Goal: Transaction & Acquisition: Book appointment/travel/reservation

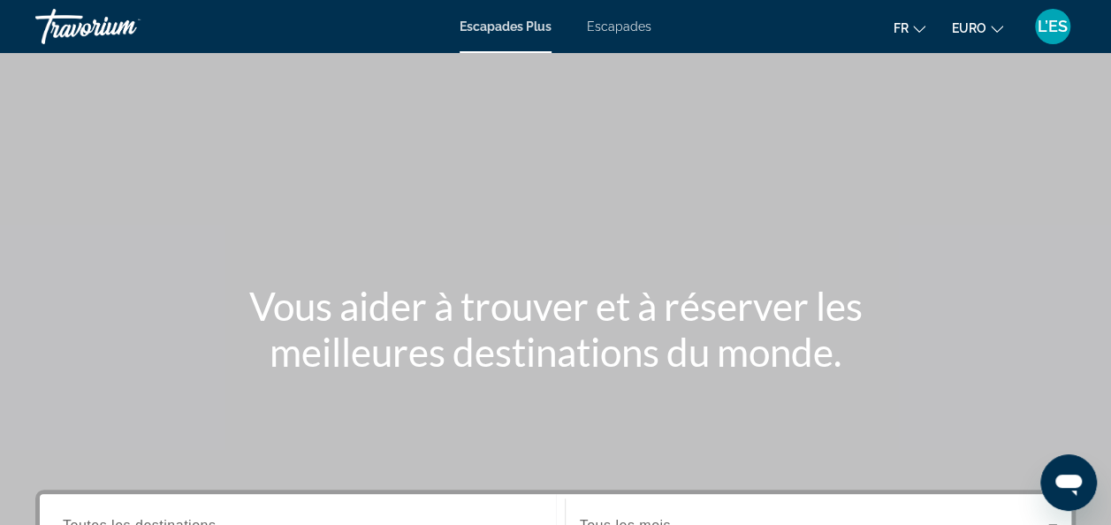
click at [596, 27] on span "Escapades" at bounding box center [619, 26] width 65 height 14
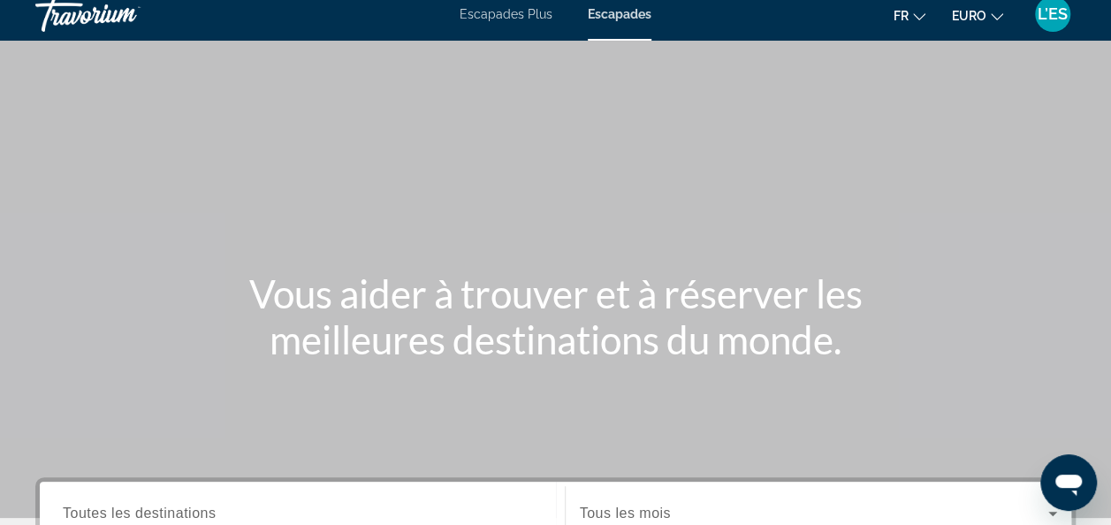
scroll to position [265, 0]
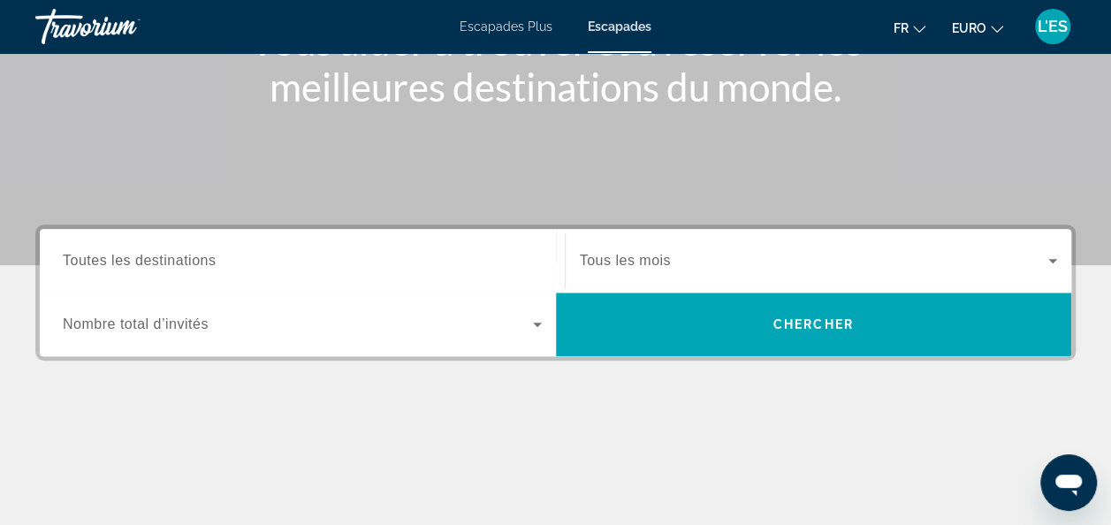
click at [543, 258] on div "Destination Toutes les destinations" at bounding box center [302, 261] width 507 height 50
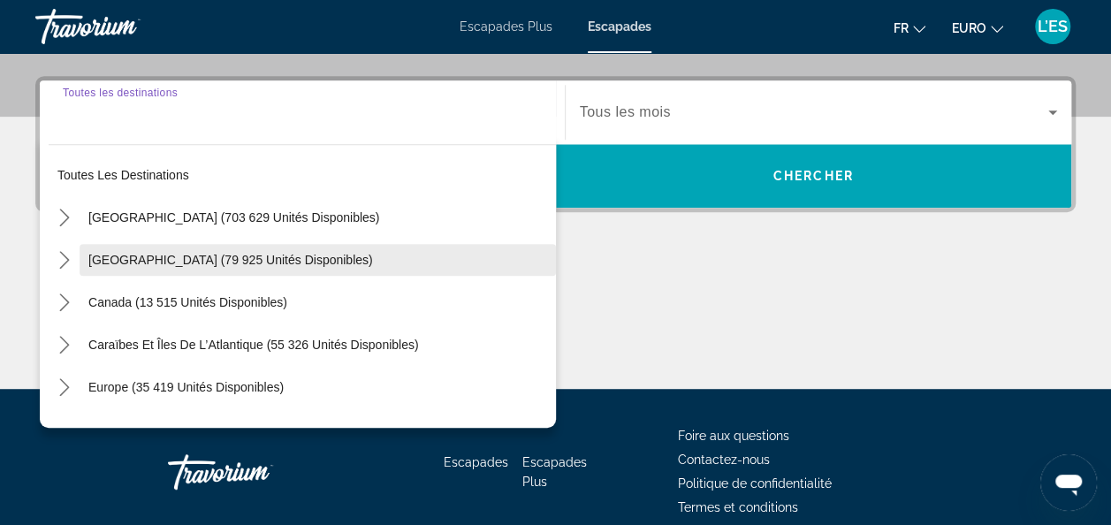
scroll to position [431, 0]
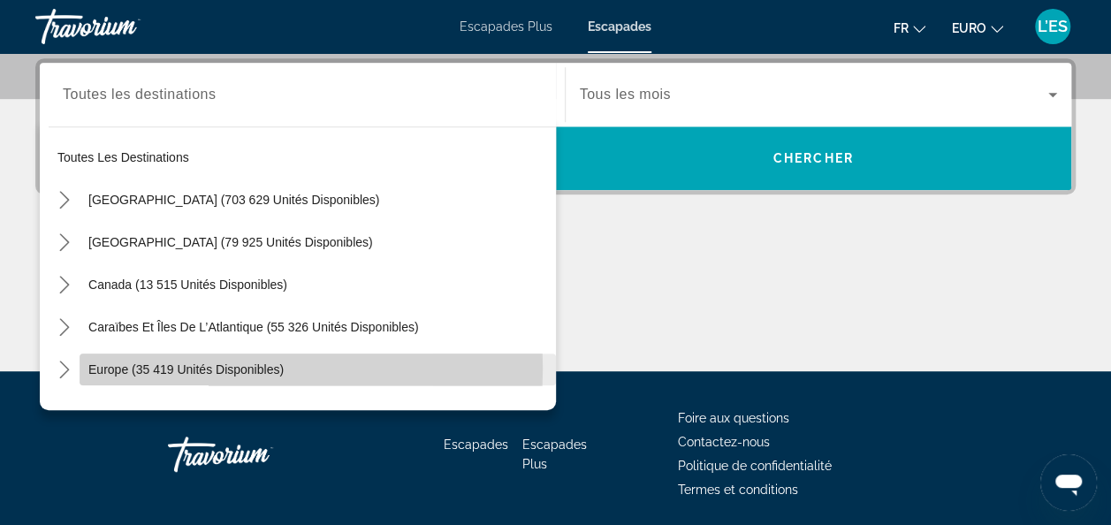
click at [150, 367] on span "Europe (35 419 unités disponibles)" at bounding box center [185, 369] width 195 height 14
type input "**********"
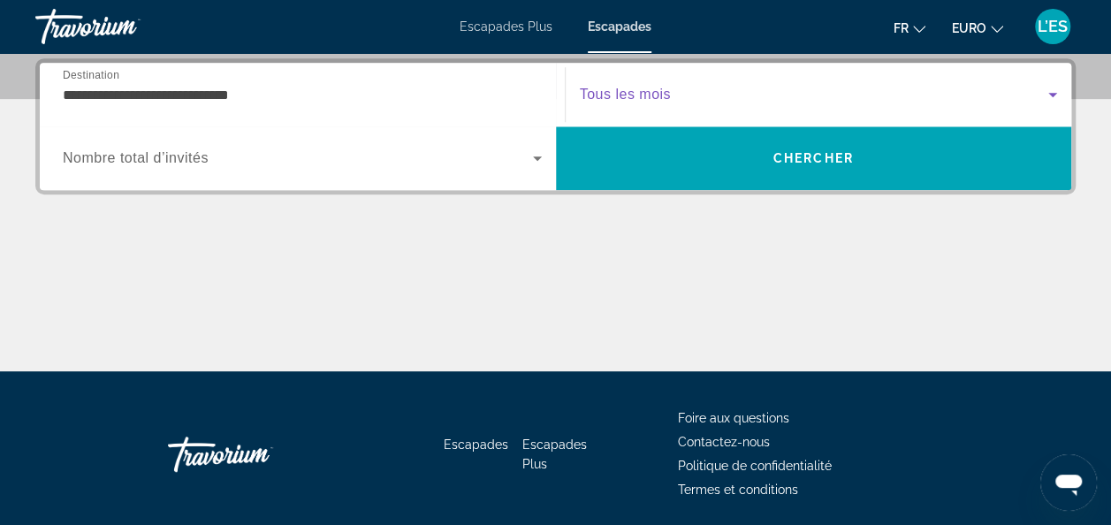
click at [1052, 93] on icon "Widget de recherche" at bounding box center [1053, 95] width 9 height 4
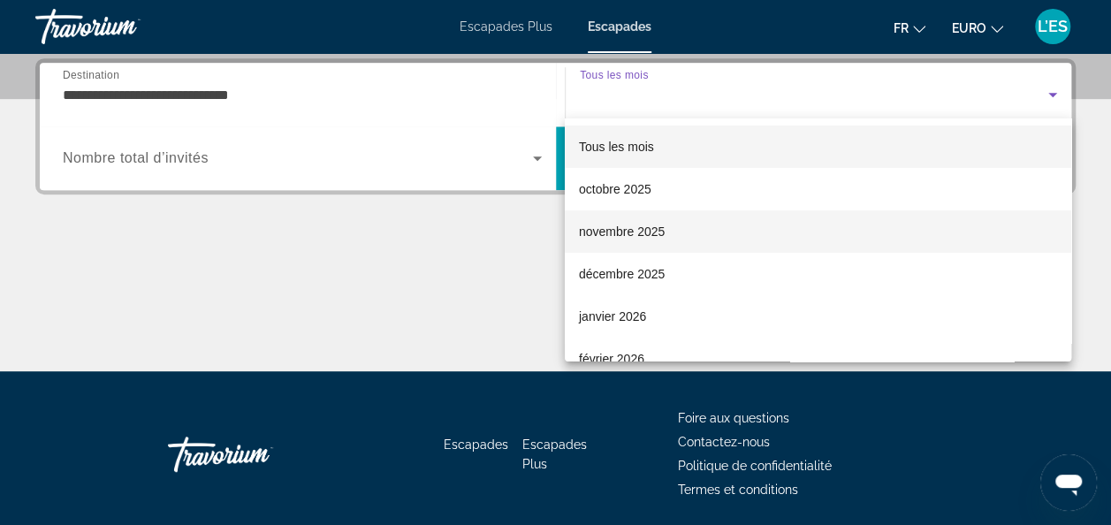
scroll to position [88, 0]
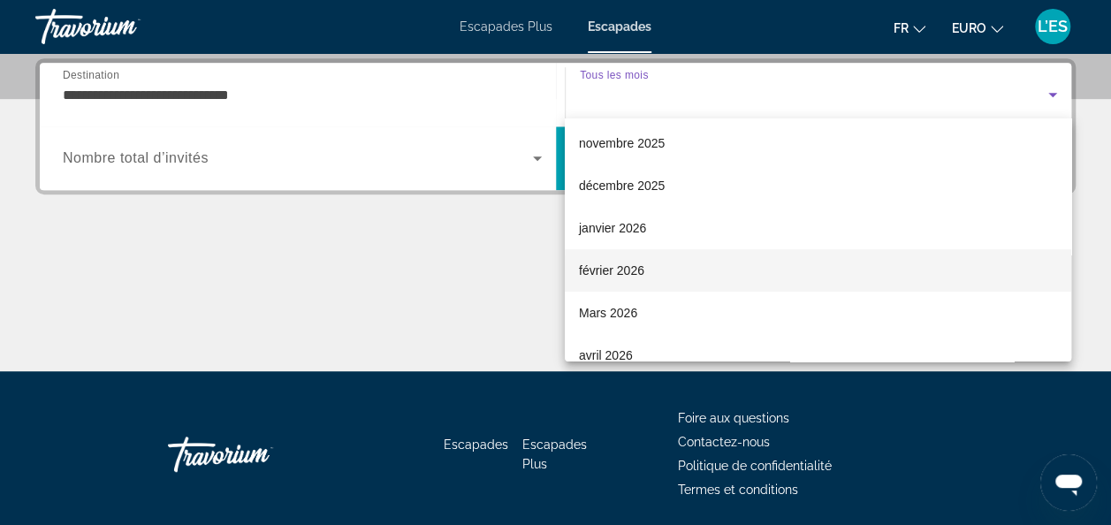
click at [601, 276] on font "février 2026" at bounding box center [611, 270] width 65 height 14
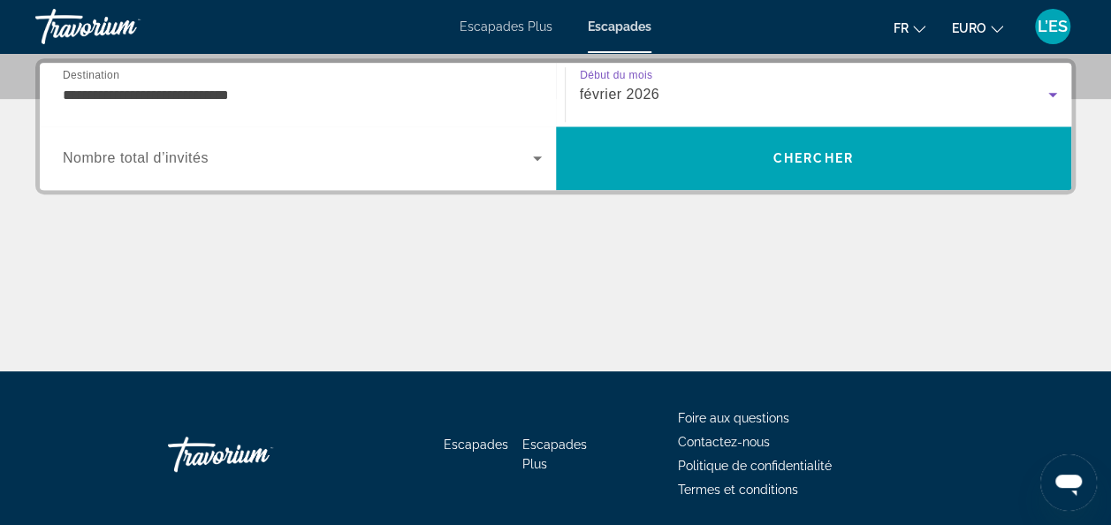
click at [534, 156] on icon "Widget de recherche" at bounding box center [537, 158] width 9 height 4
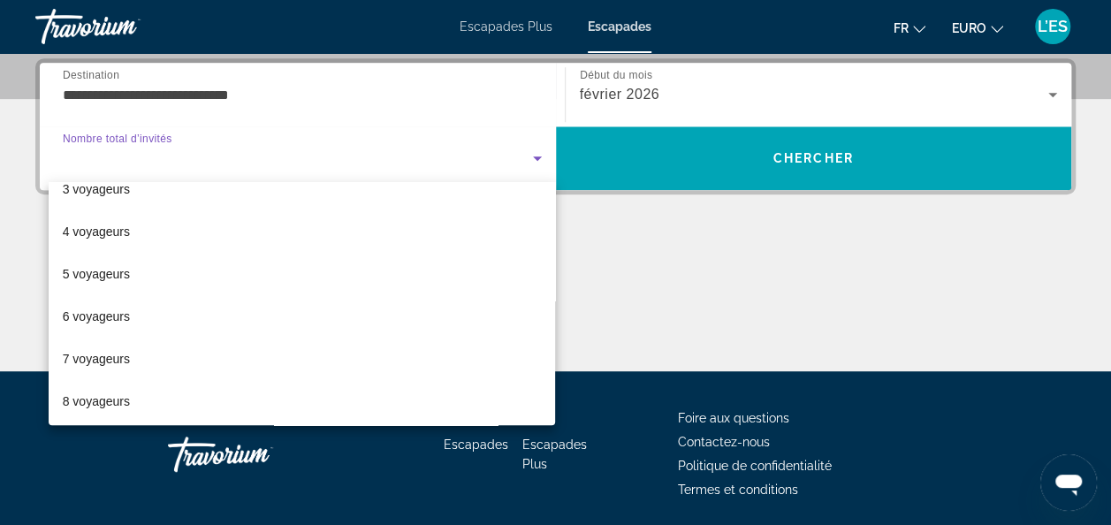
scroll to position [195, 0]
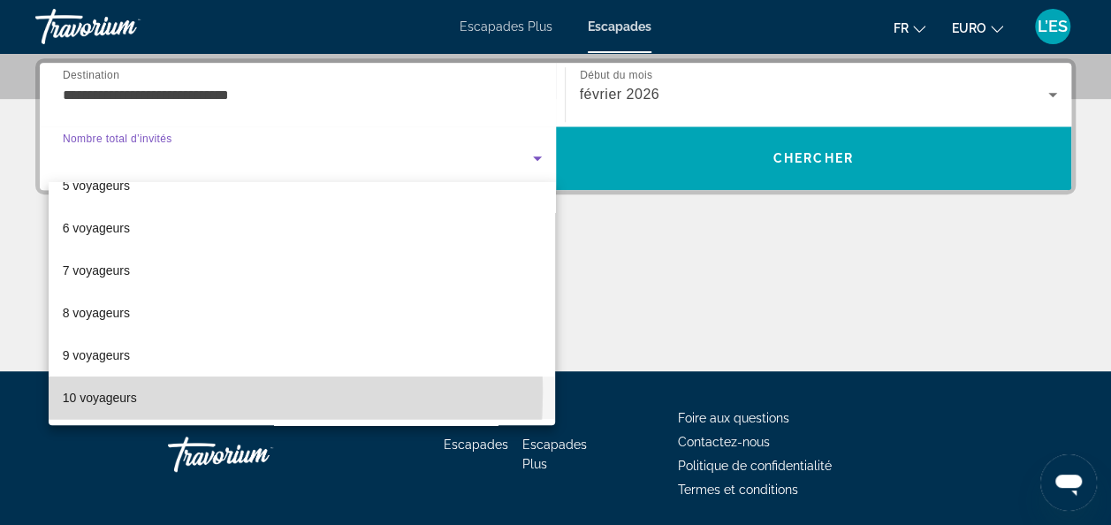
click at [74, 392] on font "10 voyageurs" at bounding box center [100, 398] width 74 height 14
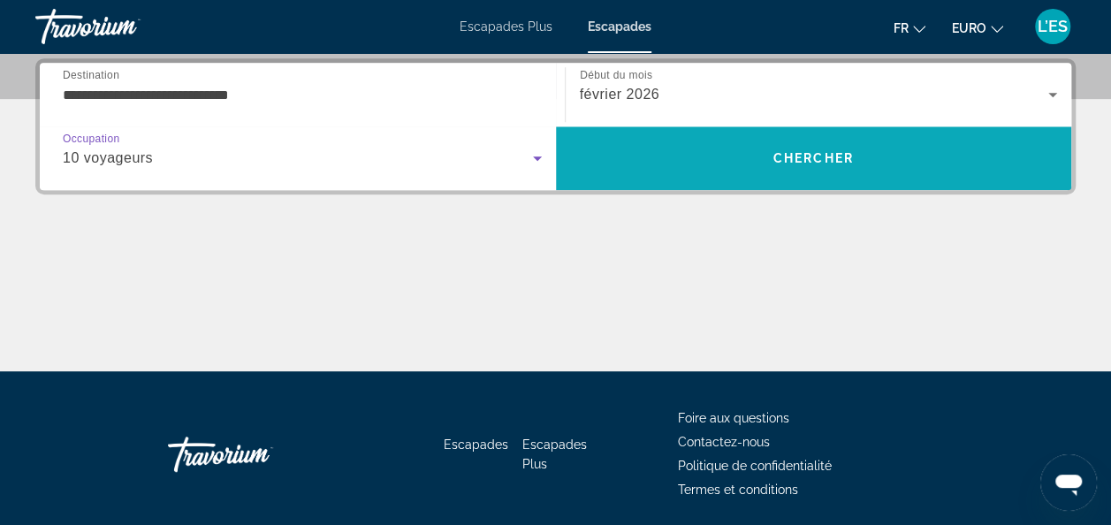
click at [840, 165] on span "Rechercher" at bounding box center [814, 158] width 516 height 42
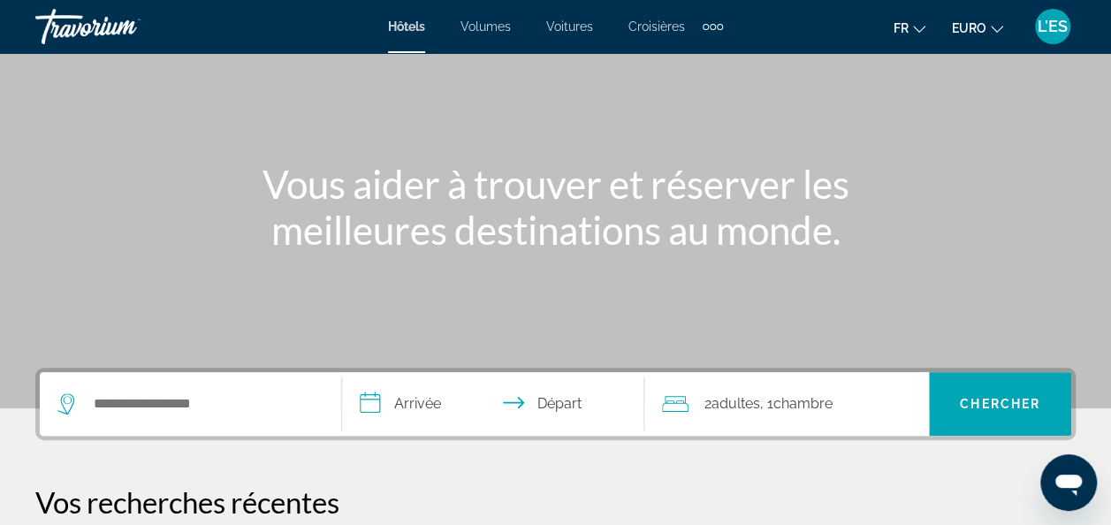
scroll to position [354, 0]
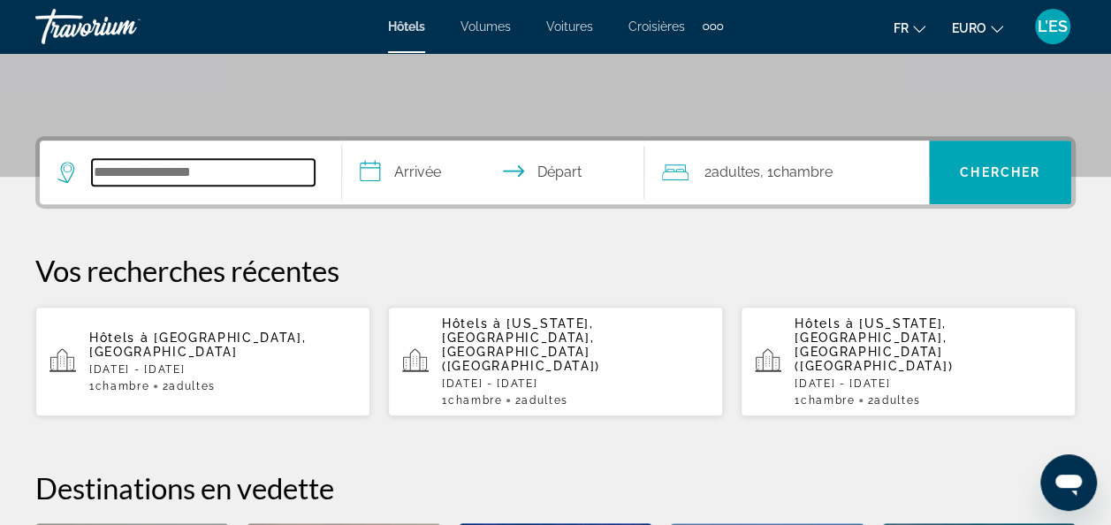
click at [189, 179] on input "Rechercher une destination hôtelière" at bounding box center [203, 172] width 223 height 27
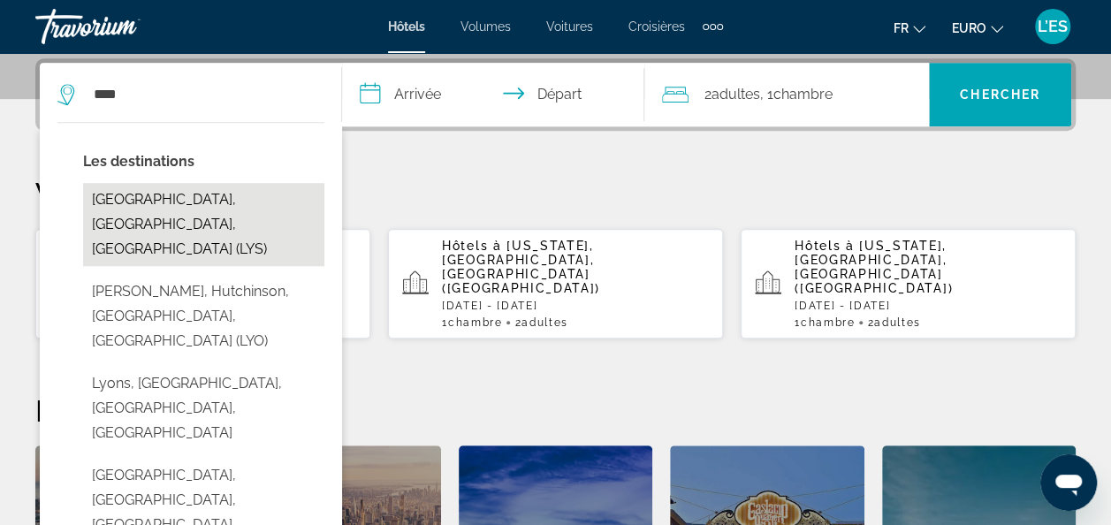
click at [128, 192] on button "[GEOGRAPHIC_DATA], [GEOGRAPHIC_DATA], [GEOGRAPHIC_DATA] (LYS)" at bounding box center [203, 224] width 241 height 83
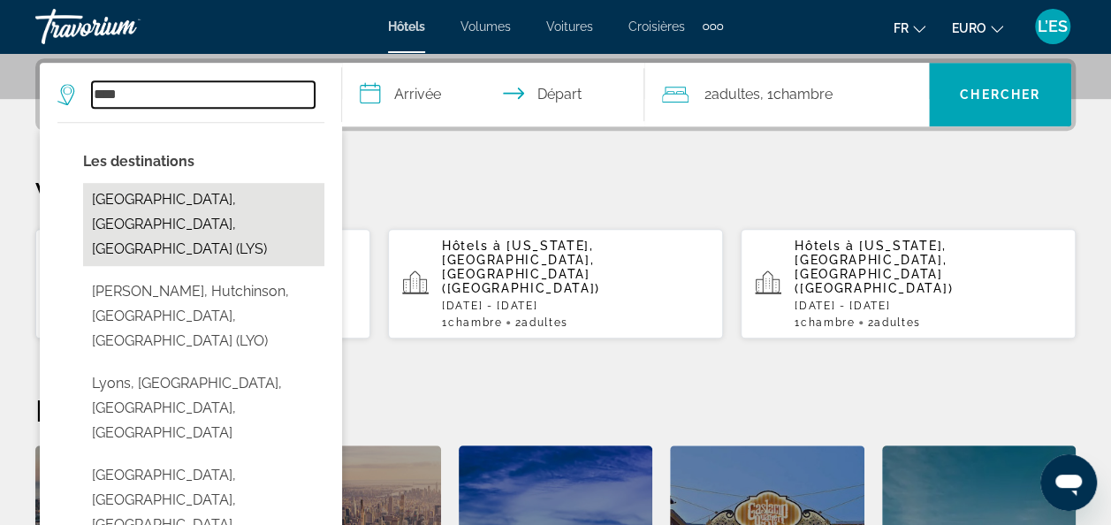
type input "**********"
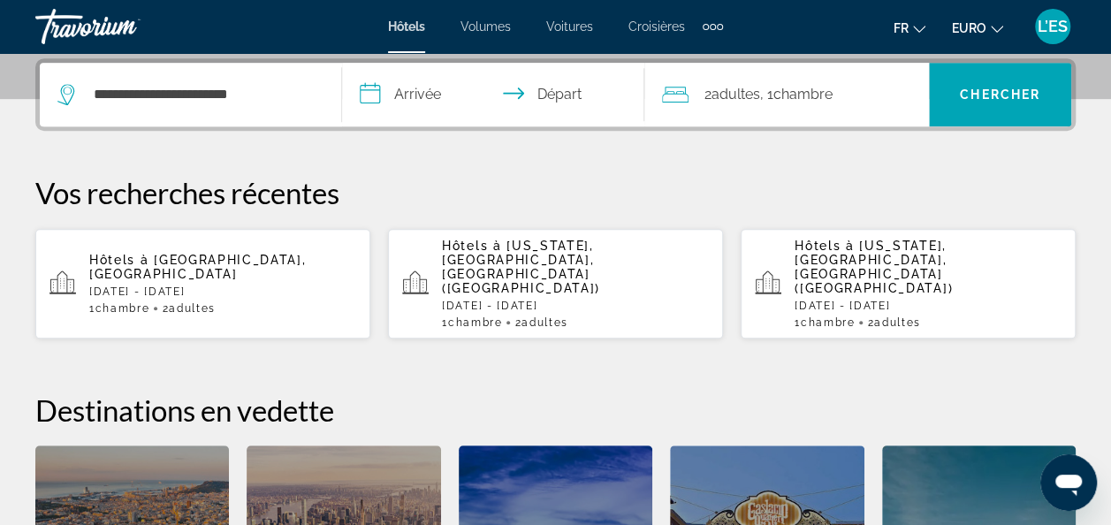
click at [405, 97] on input "**********" at bounding box center [496, 97] width 309 height 69
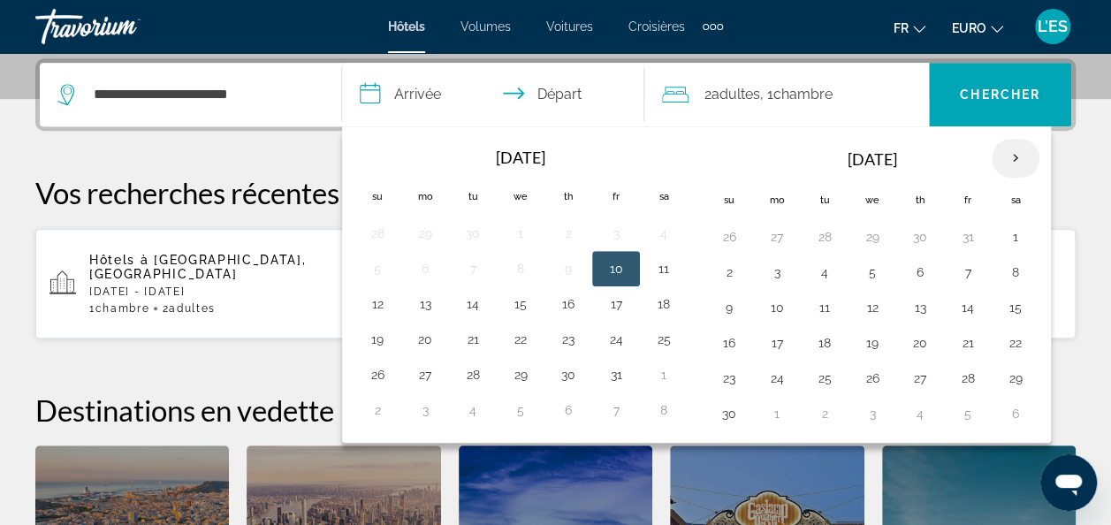
click at [1006, 157] on th "Next month" at bounding box center [1016, 158] width 48 height 39
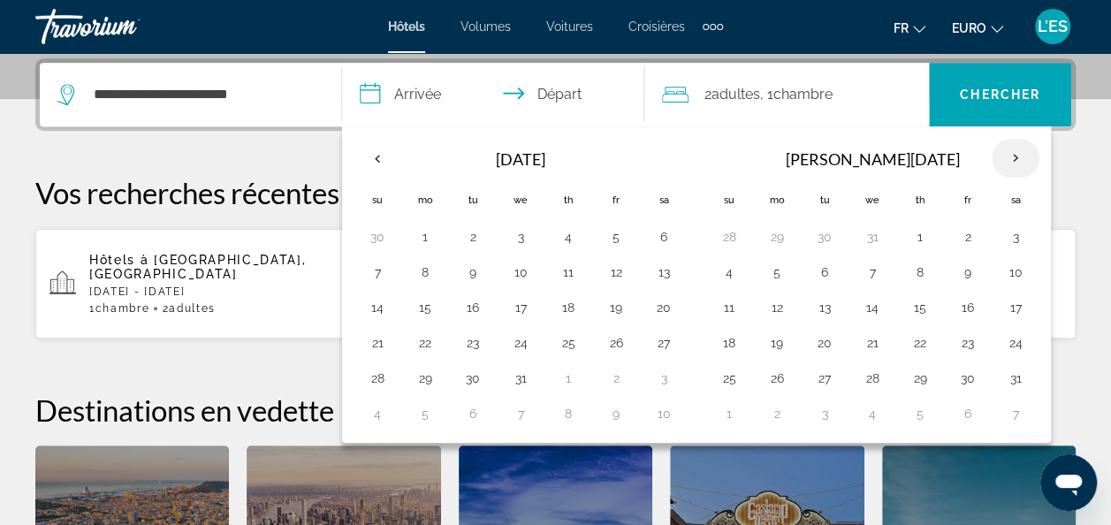
click at [1006, 157] on th "Next month" at bounding box center [1016, 158] width 48 height 39
click at [1002, 239] on button "31" at bounding box center [1016, 237] width 28 height 25
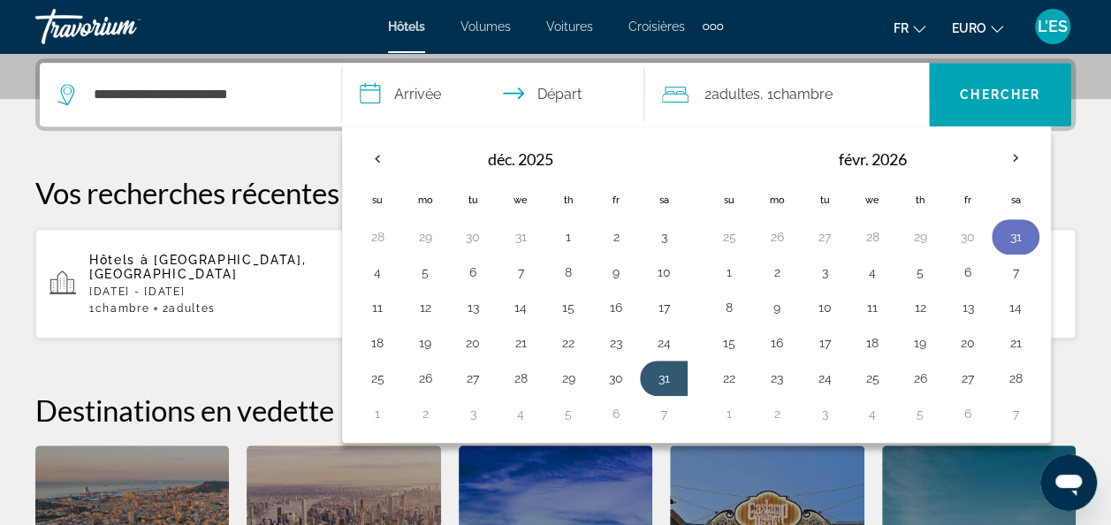
click at [1009, 232] on button "31" at bounding box center [1016, 237] width 28 height 25
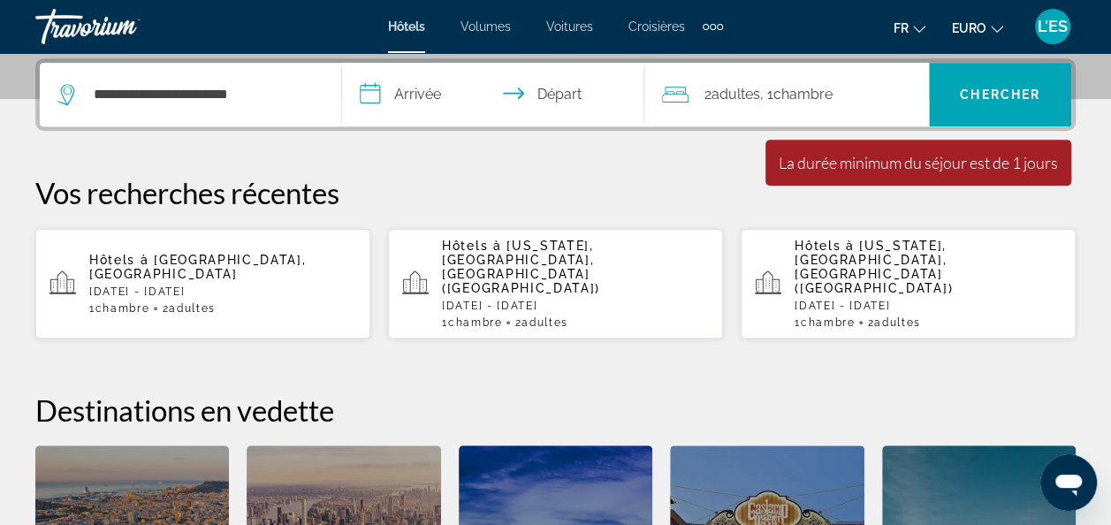
click at [412, 98] on input "**********" at bounding box center [496, 97] width 309 height 69
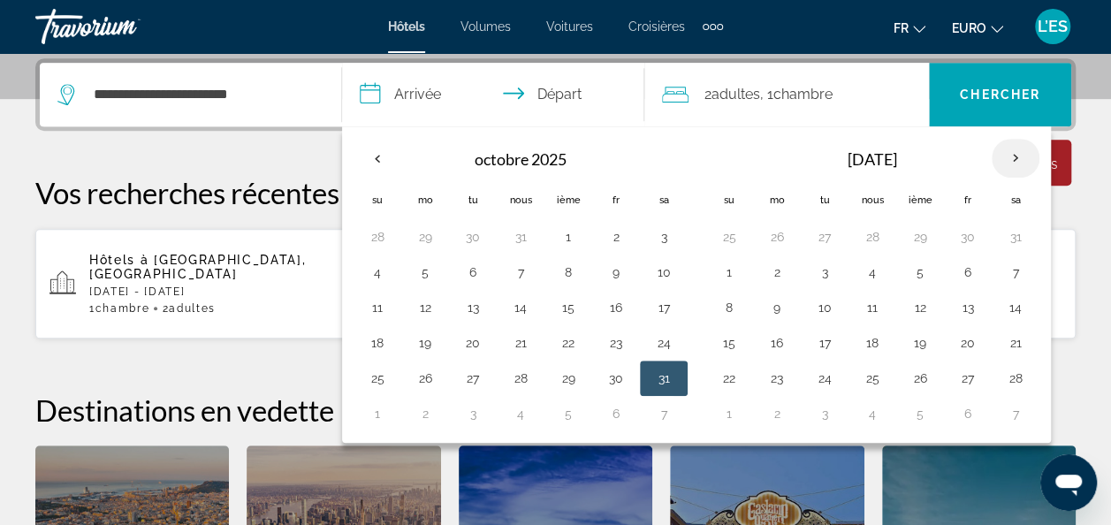
click at [1007, 160] on th "Prochain" at bounding box center [1016, 158] width 48 height 39
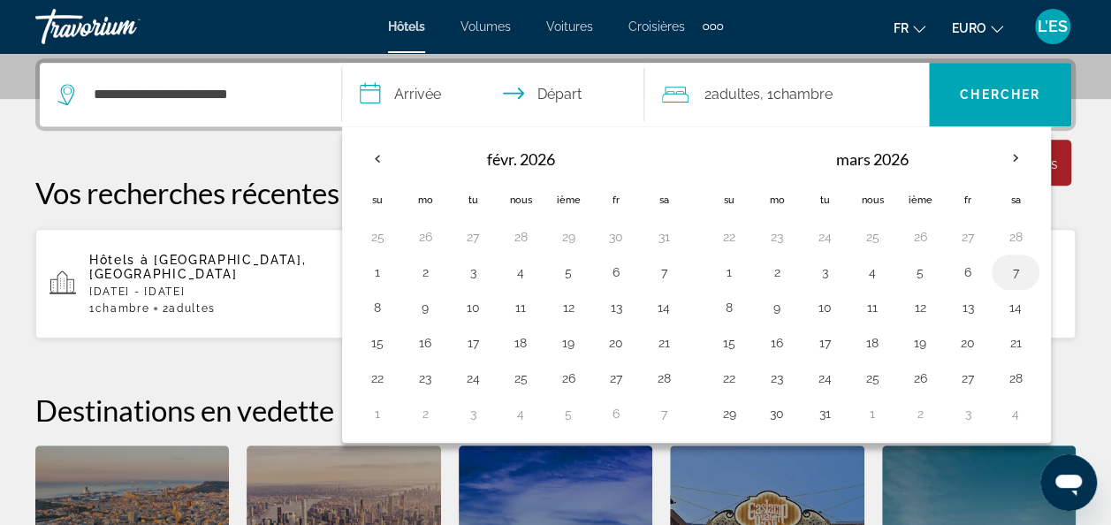
click at [1007, 270] on button "7" at bounding box center [1016, 272] width 28 height 25
click at [732, 310] on button "8" at bounding box center [729, 307] width 28 height 25
type input "**********"
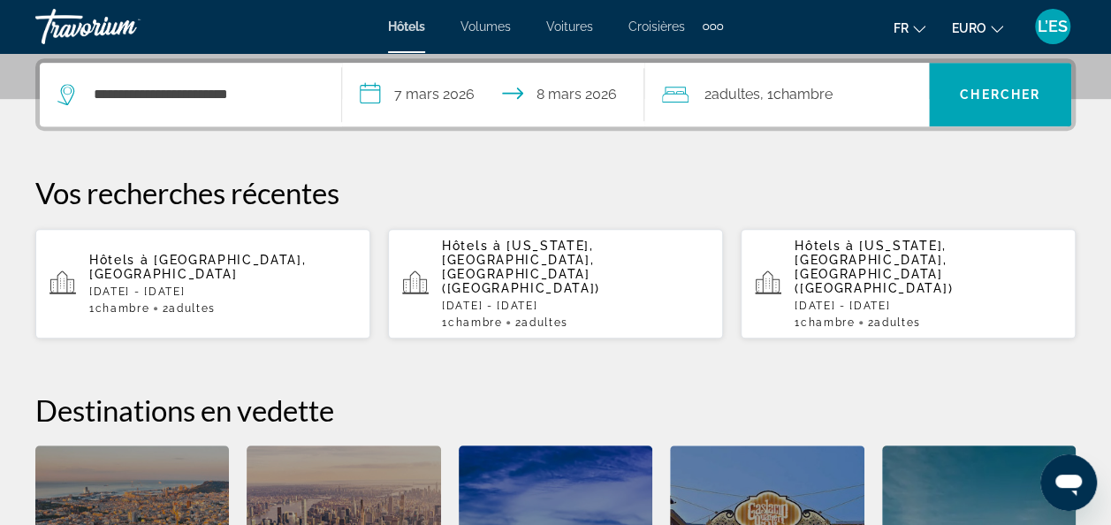
click at [833, 88] on span "Chambre" at bounding box center [803, 94] width 59 height 17
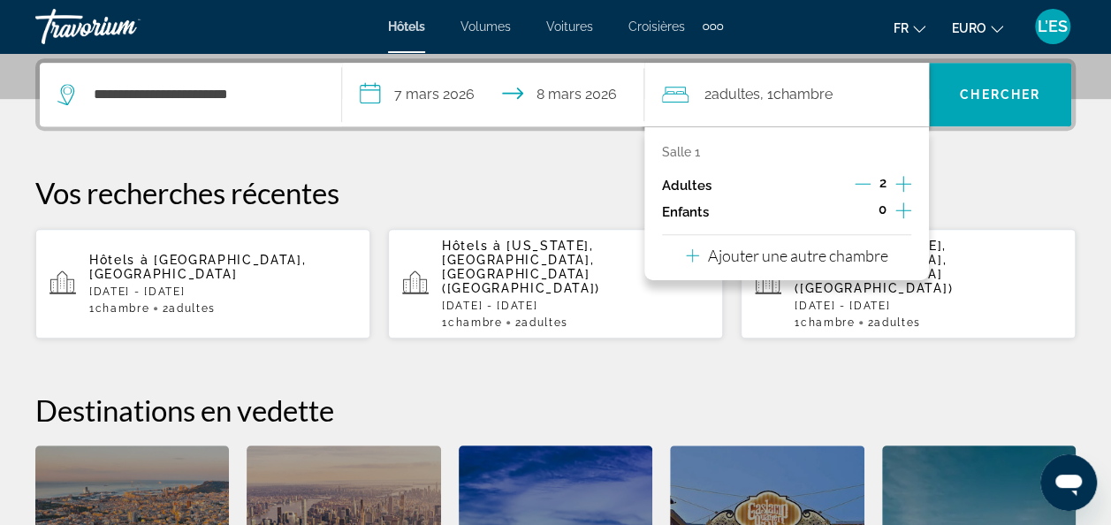
click at [835, 260] on p "Ajouter une autre chambre" at bounding box center [798, 255] width 180 height 19
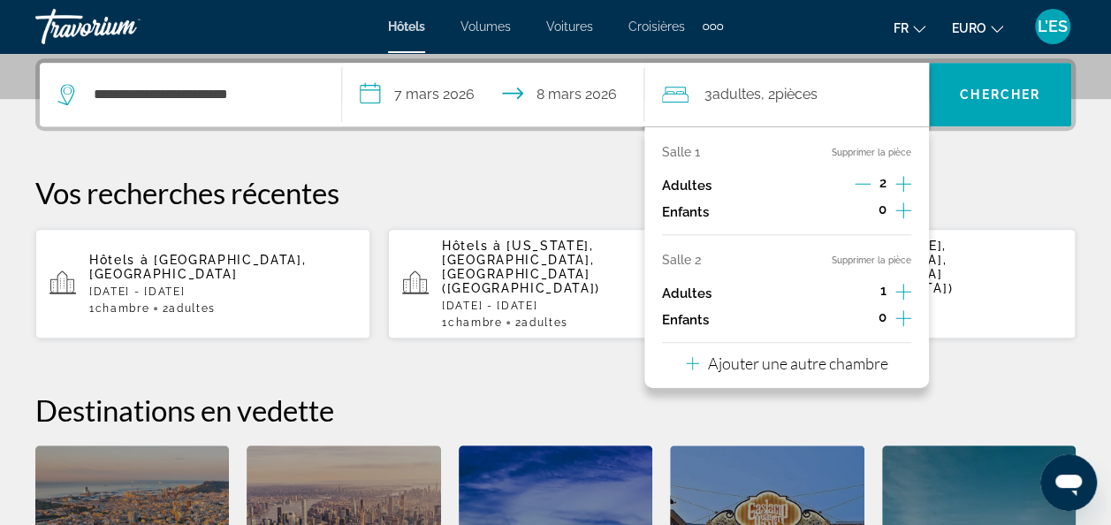
click at [904, 286] on icon "Augmenter les adultes" at bounding box center [904, 291] width 16 height 21
click at [856, 370] on p "Ajouter une autre chambre" at bounding box center [798, 363] width 180 height 19
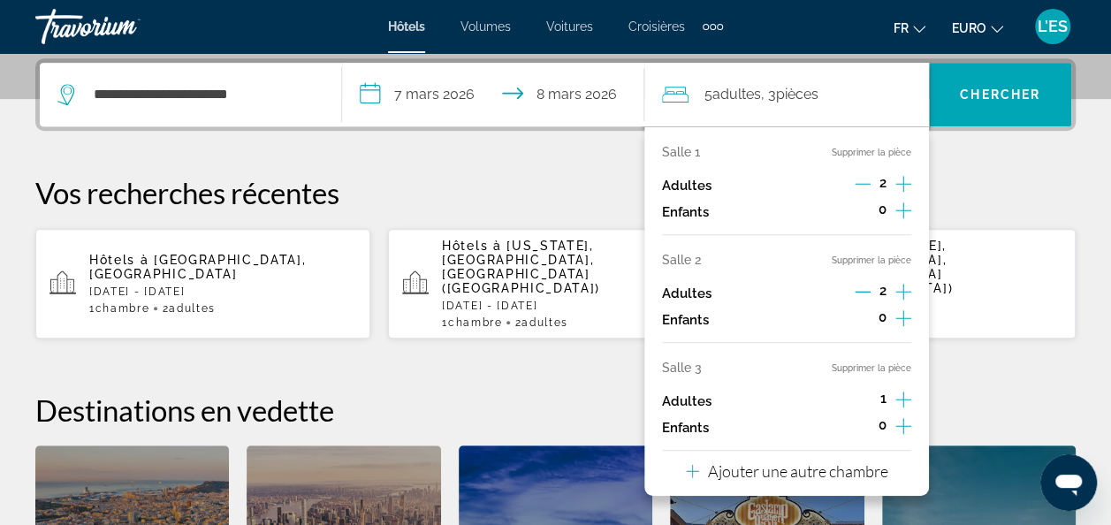
click at [905, 401] on icon "Augmenter les adultes" at bounding box center [904, 399] width 16 height 21
click at [813, 469] on p "Ajouter une autre chambre" at bounding box center [798, 470] width 180 height 19
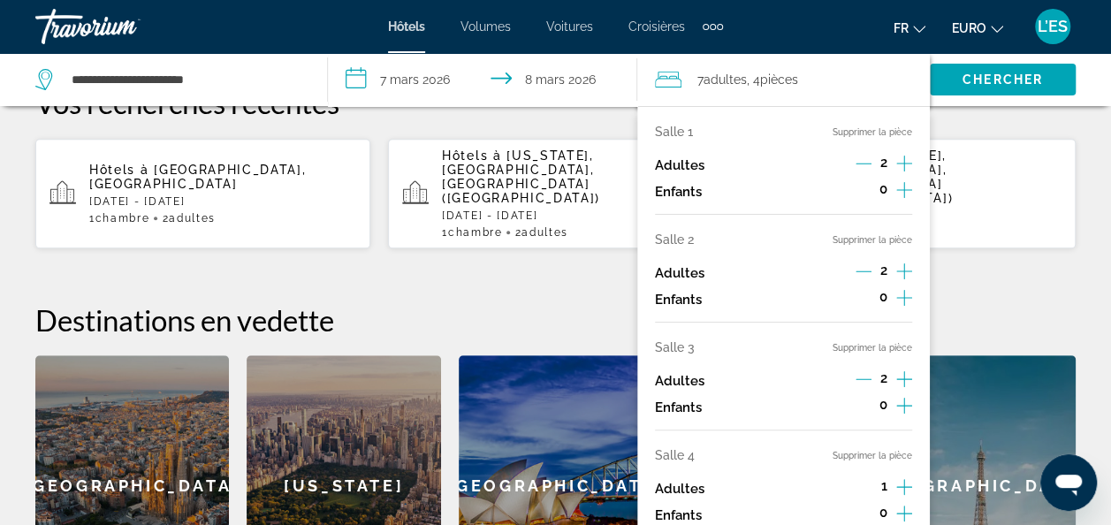
scroll to position [608, 0]
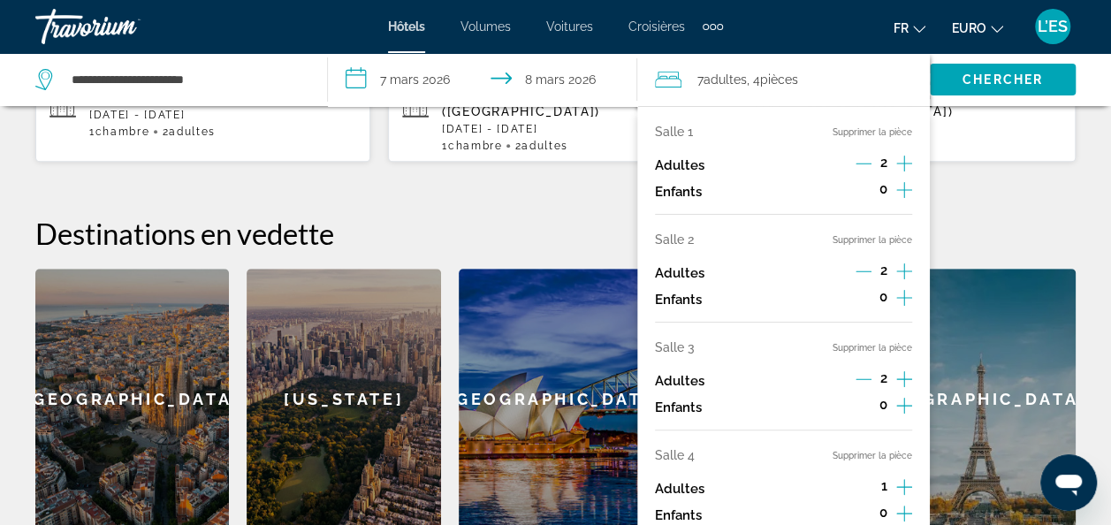
click at [903, 488] on icon "Augmenter les adultes" at bounding box center [904, 487] width 16 height 21
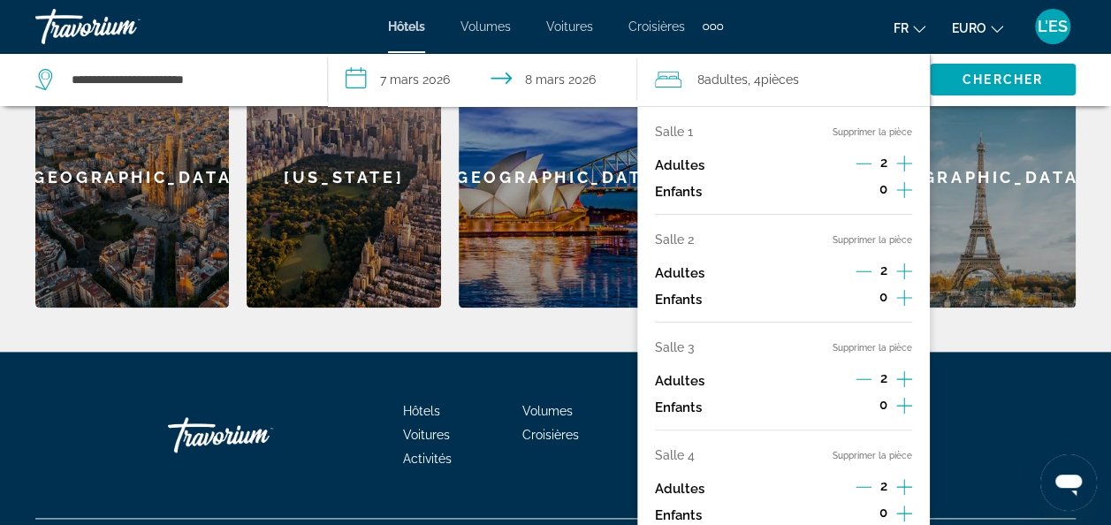
scroll to position [843, 0]
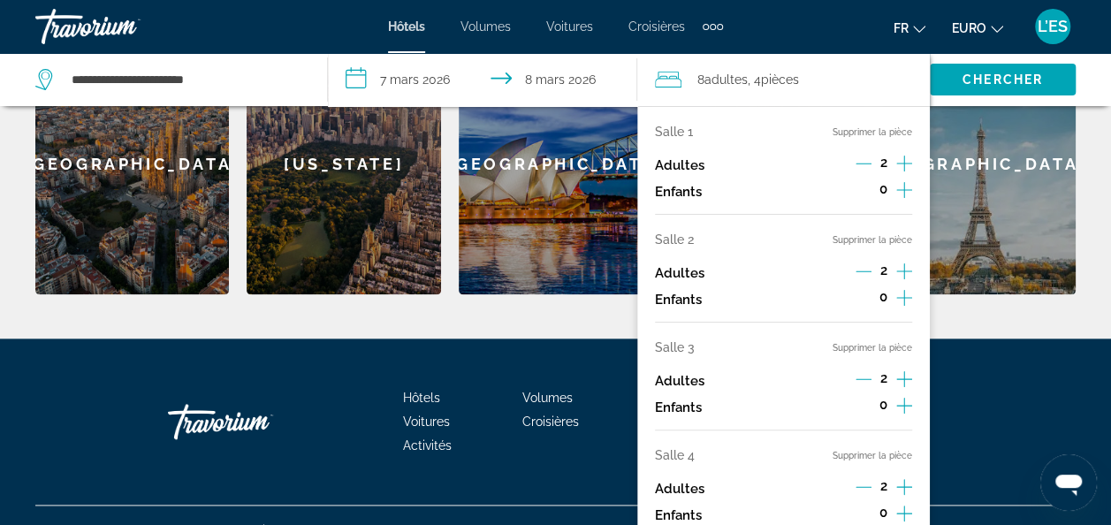
click at [905, 486] on icon "Augmenter les adultes" at bounding box center [904, 487] width 16 height 21
click at [905, 377] on icon "Augmenter les adultes" at bounding box center [904, 379] width 16 height 21
click at [1029, 88] on span "Rechercher" at bounding box center [1003, 79] width 146 height 42
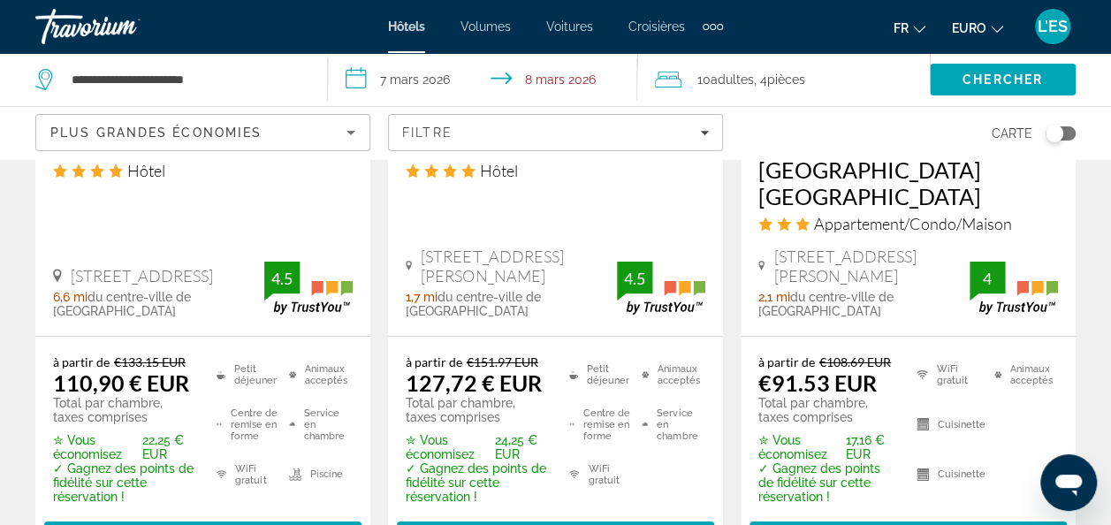
scroll to position [2829, 0]
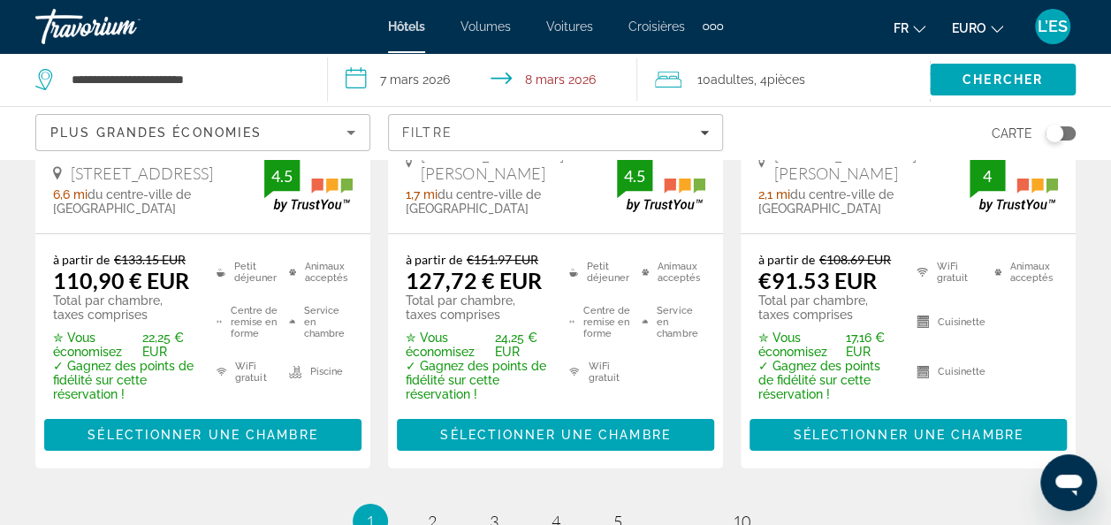
click at [792, 504] on ul "1 / 10 Vous êtes sur la page 1 page 2 page 3 page 4 page 5 page ... page 10" at bounding box center [555, 521] width 1041 height 35
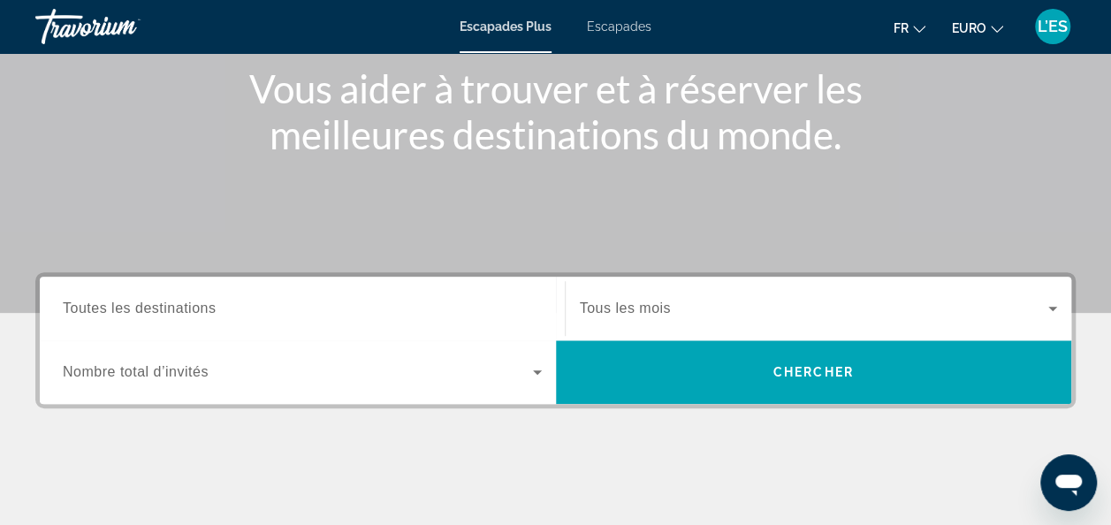
scroll to position [265, 0]
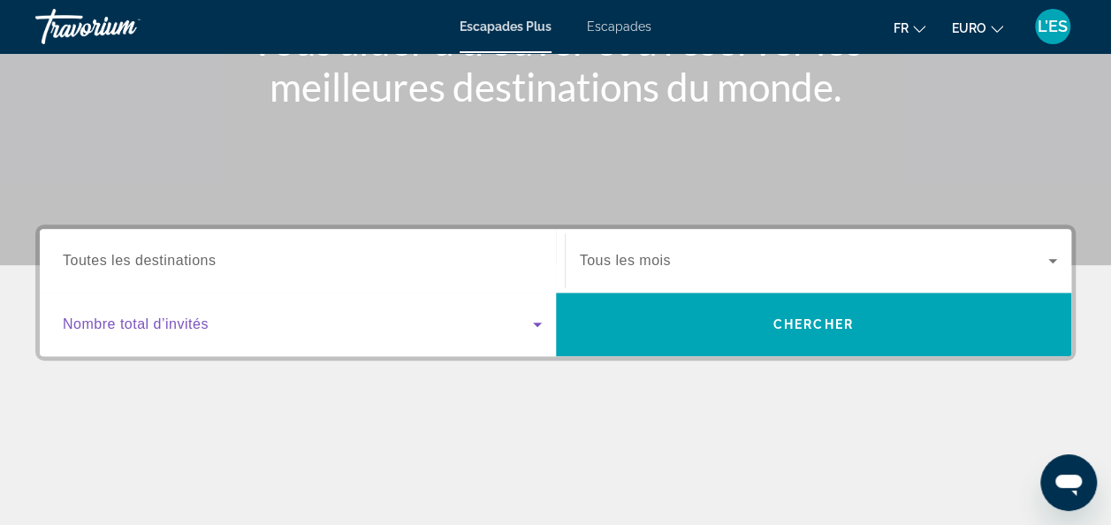
click at [534, 322] on icon "Widget de recherche" at bounding box center [537, 324] width 21 height 21
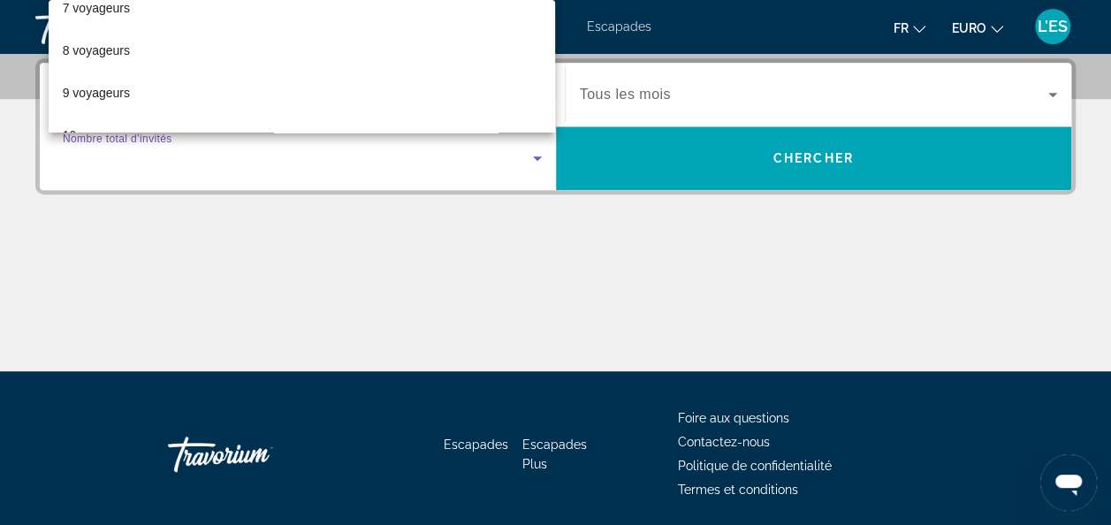
scroll to position [306, 0]
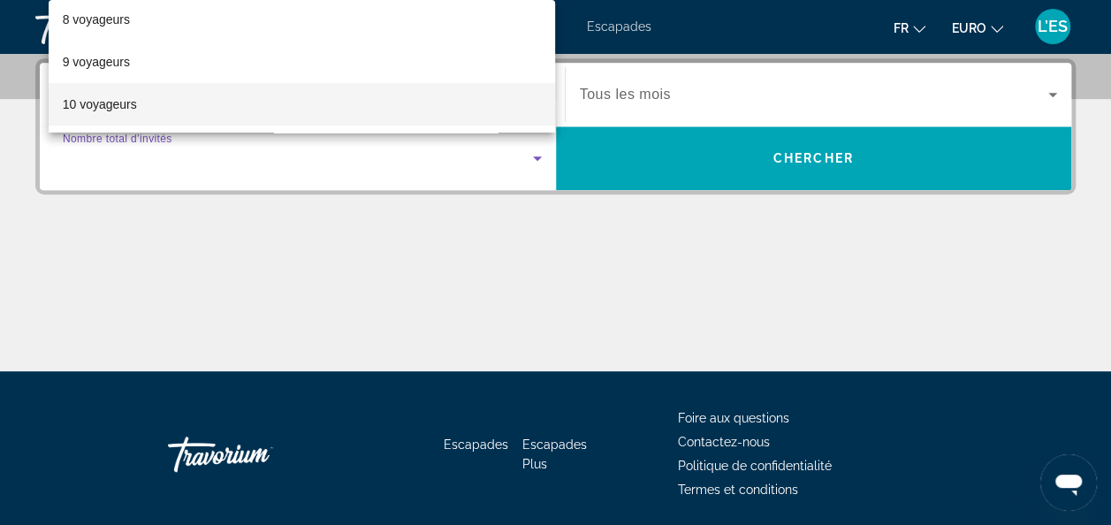
click at [102, 103] on font "10 voyageurs" at bounding box center [100, 104] width 74 height 14
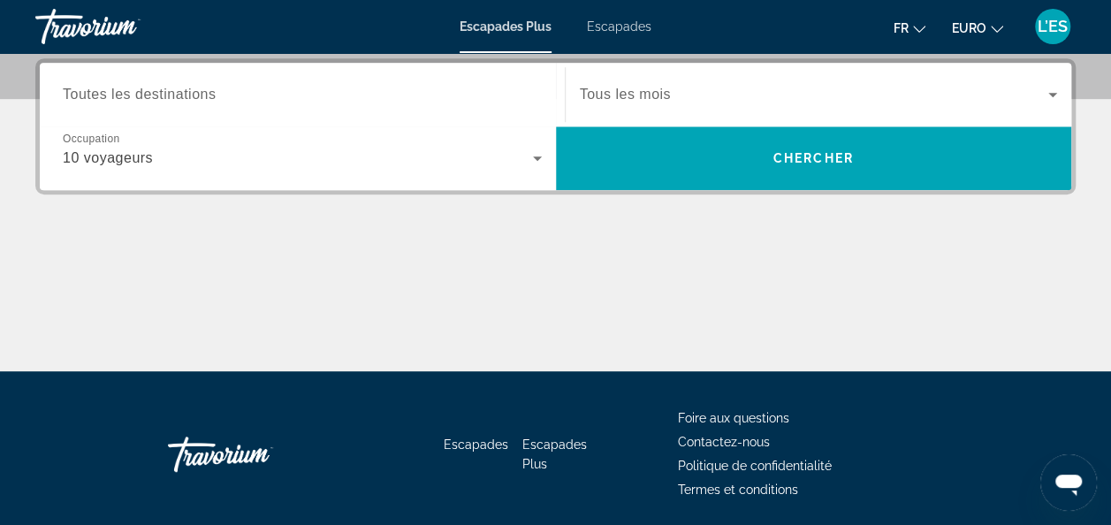
click at [606, 98] on span "Tous les mois" at bounding box center [625, 94] width 91 height 15
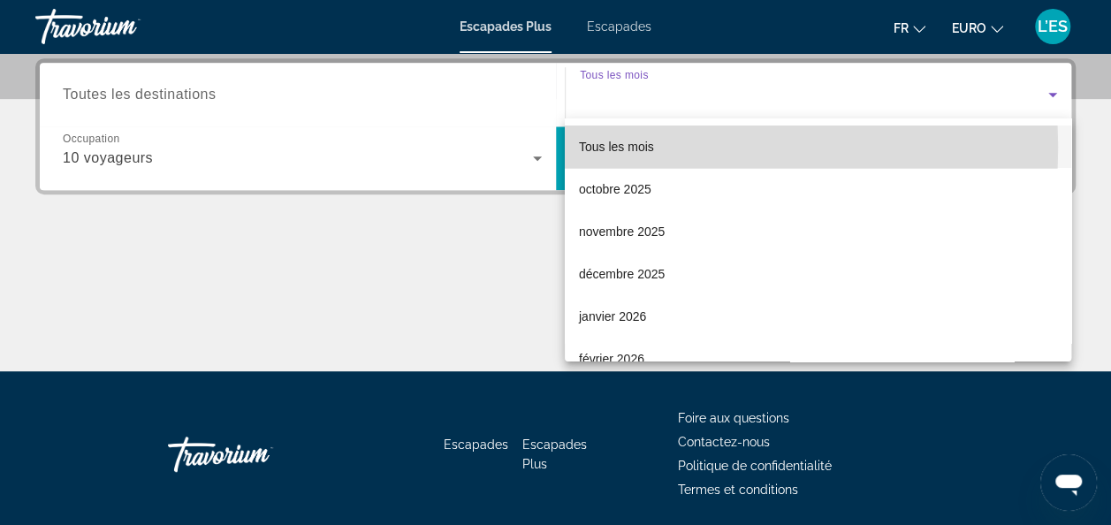
click at [606, 148] on span "Tous les mois" at bounding box center [616, 147] width 75 height 14
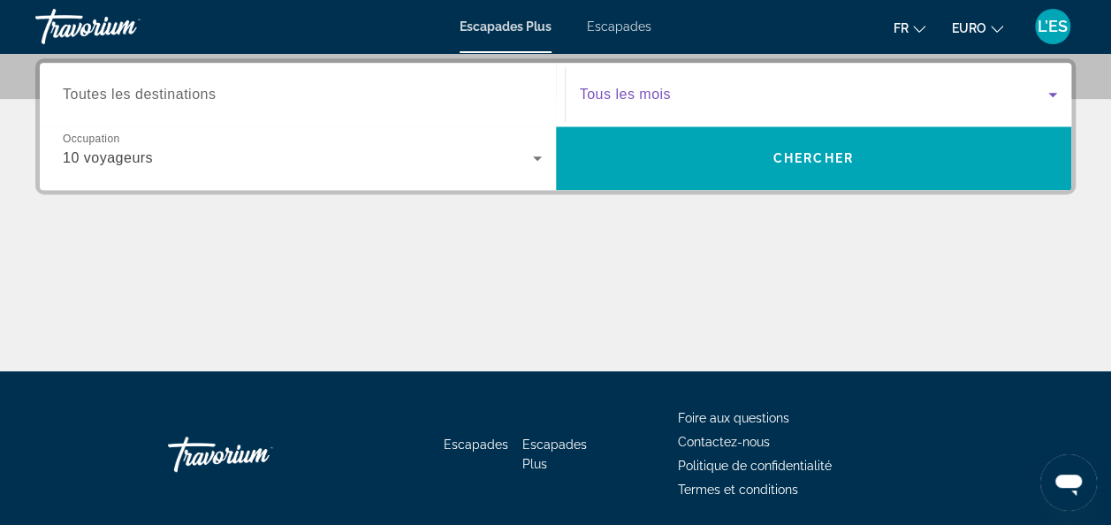
click at [178, 93] on span "Toutes les destinations" at bounding box center [139, 94] width 153 height 15
click at [178, 93] on input "Destination Toutes les destinations" at bounding box center [302, 95] width 479 height 21
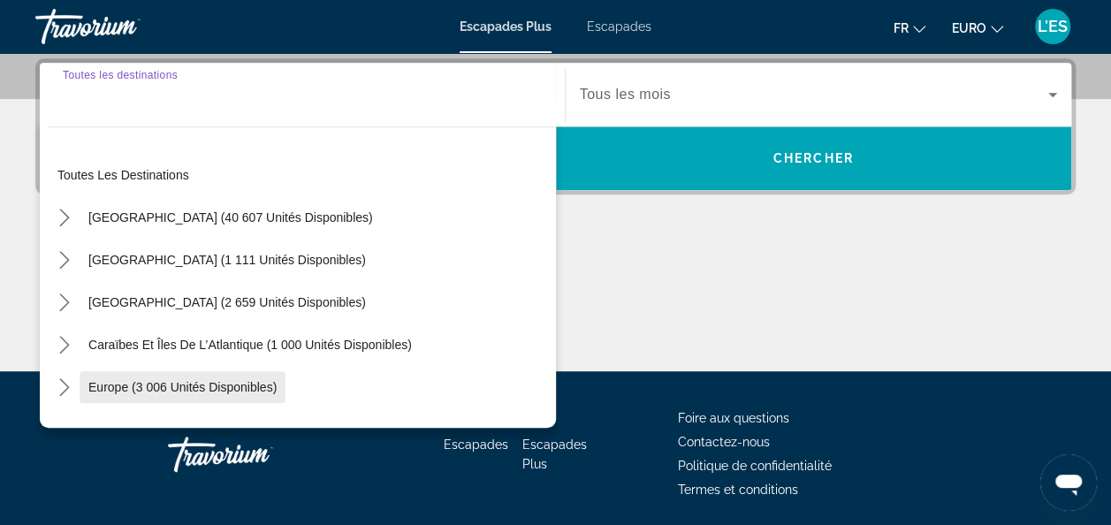
click at [126, 385] on span "Europe (3 006 unités disponibles)" at bounding box center [182, 387] width 188 height 14
type input "**********"
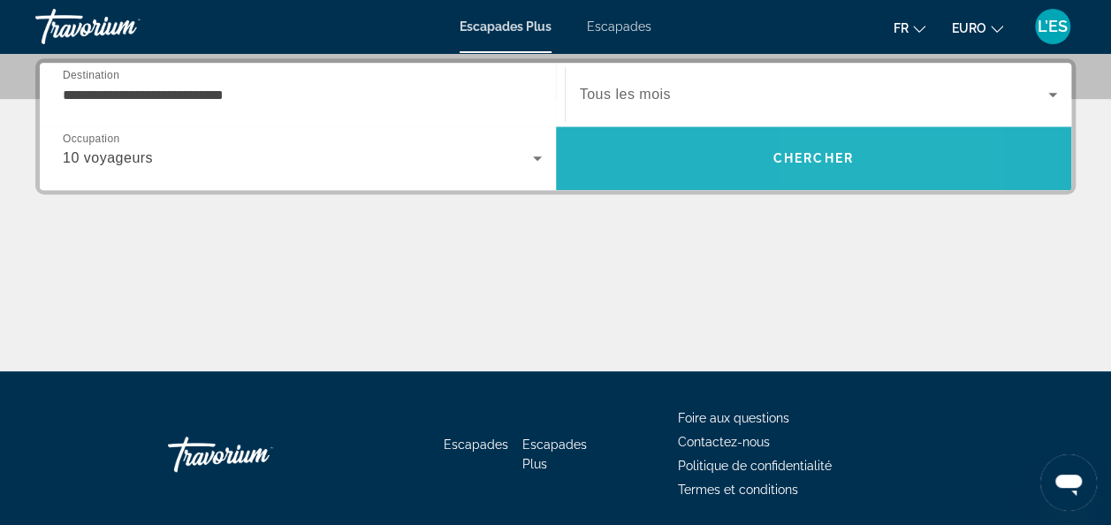
click at [839, 151] on span "Chercher" at bounding box center [814, 158] width 80 height 14
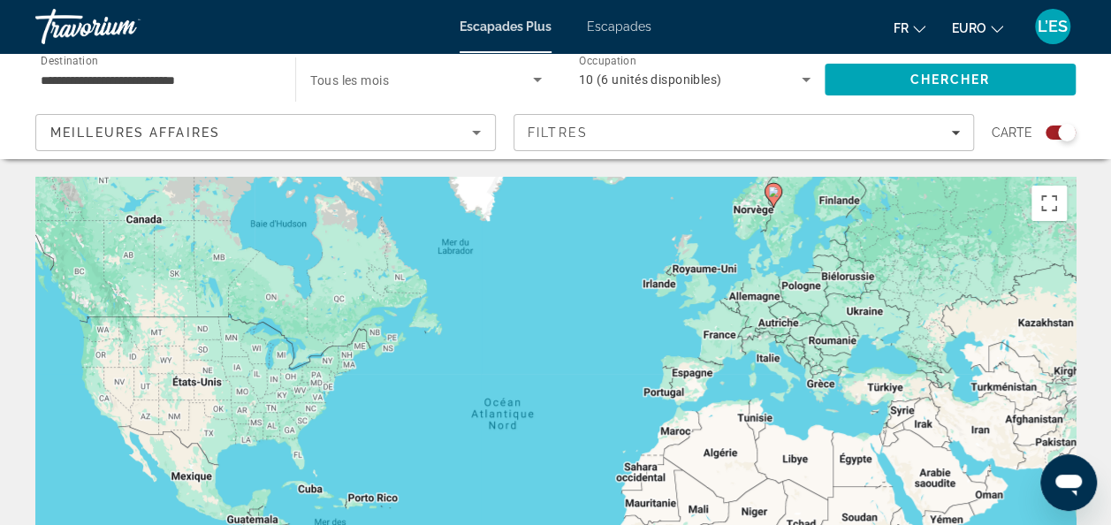
click at [633, 30] on span "Escapades" at bounding box center [619, 26] width 65 height 14
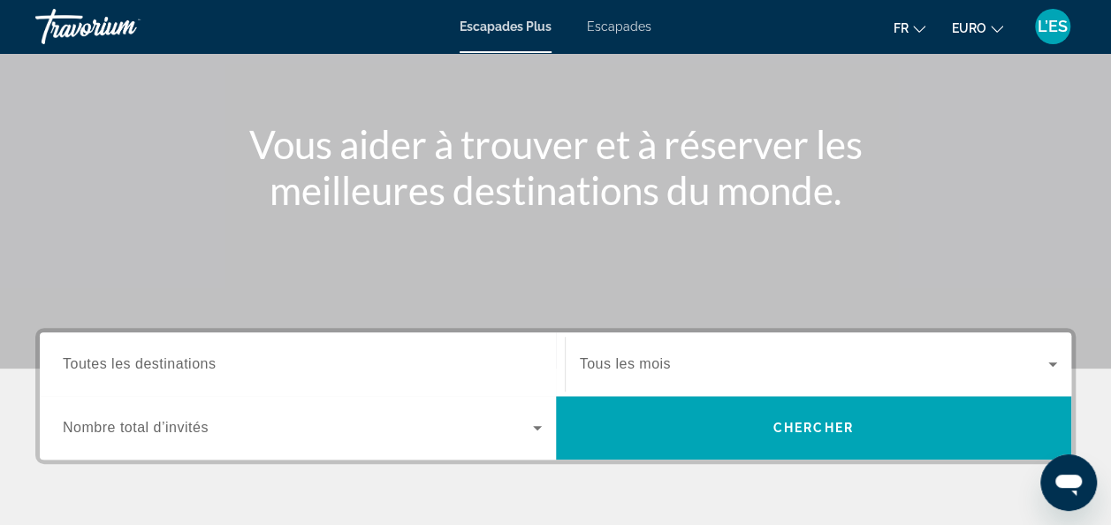
scroll to position [177, 0]
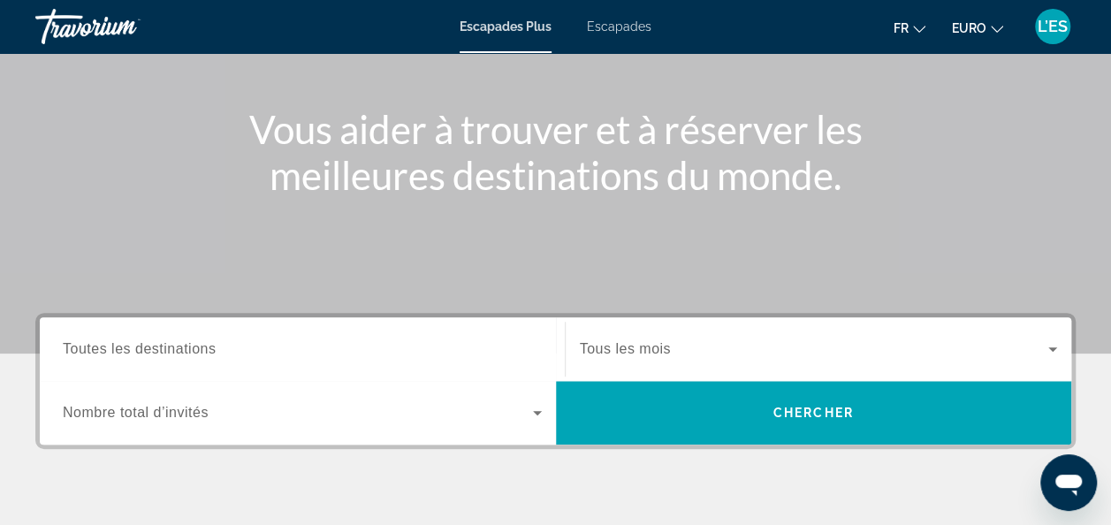
click at [660, 351] on span "Tous les mois" at bounding box center [625, 348] width 91 height 15
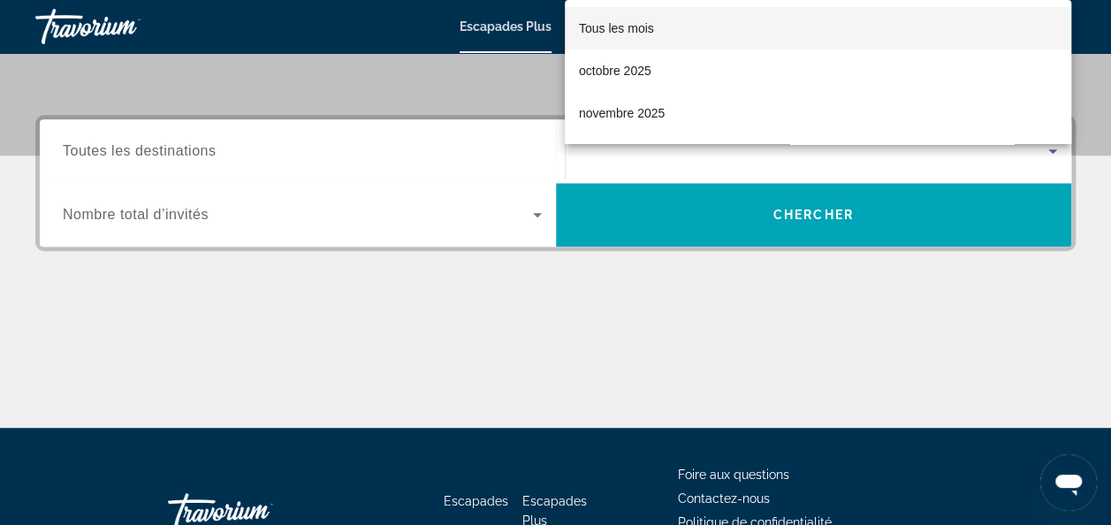
scroll to position [431, 0]
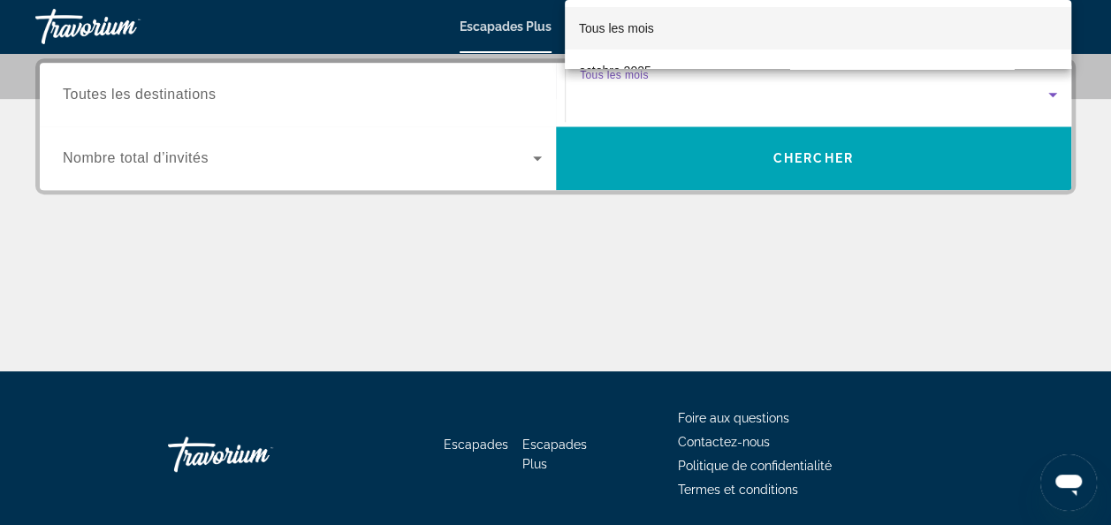
click at [368, 235] on div at bounding box center [555, 262] width 1111 height 525
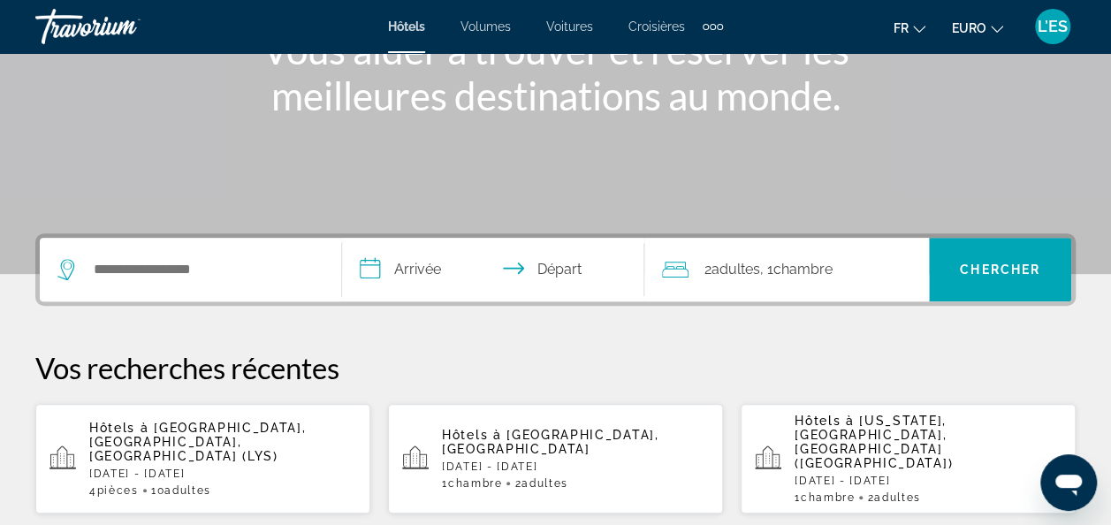
scroll to position [265, 0]
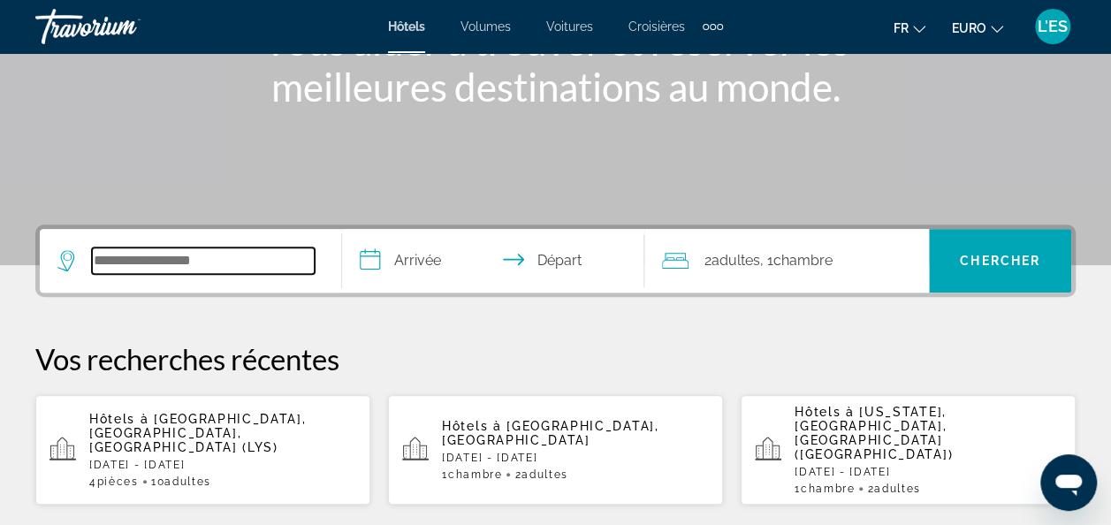
click at [167, 263] on input "Rechercher une destination hôtelière" at bounding box center [203, 261] width 223 height 27
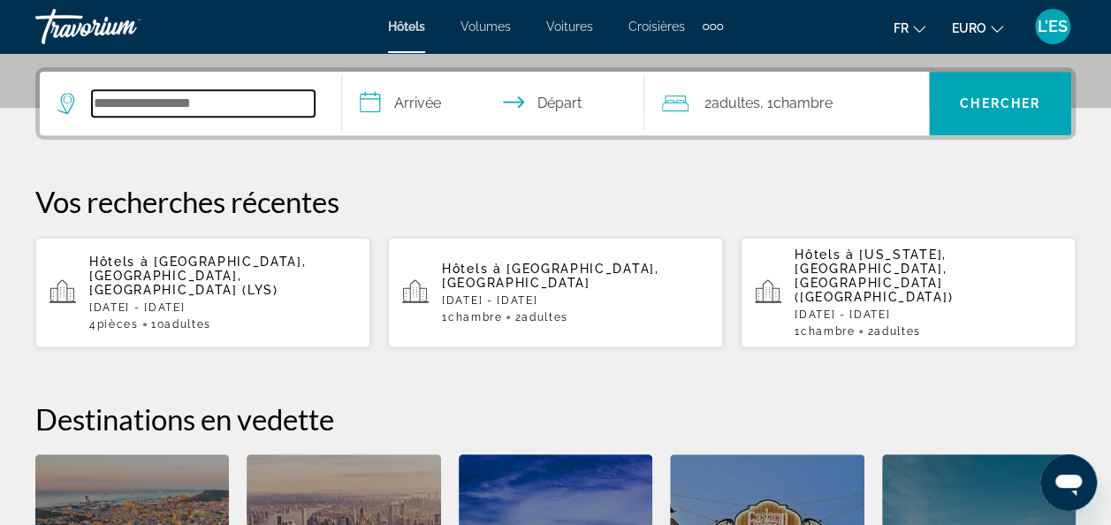
scroll to position [431, 0]
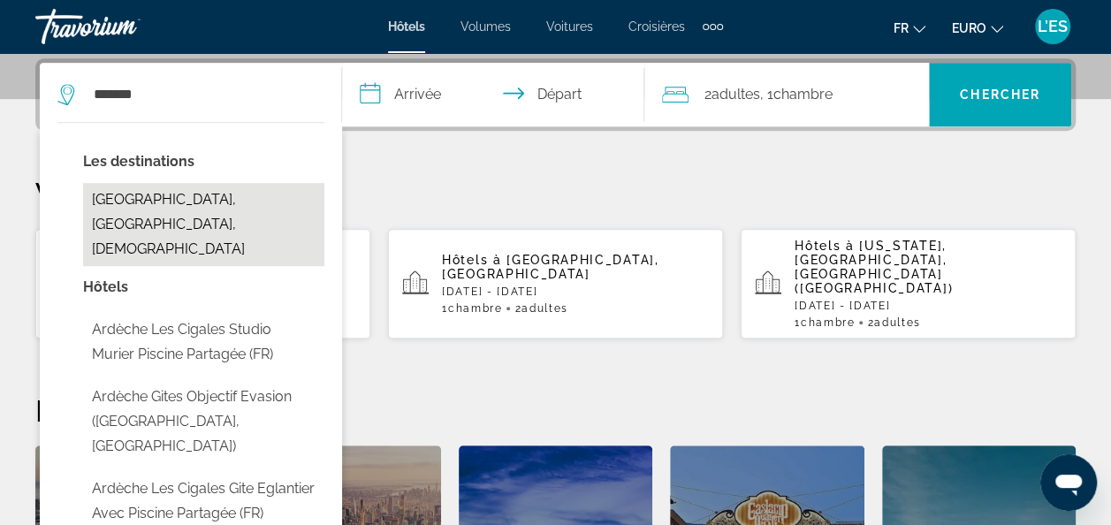
click at [175, 191] on button "[GEOGRAPHIC_DATA], [GEOGRAPHIC_DATA], [DEMOGRAPHIC_DATA]" at bounding box center [203, 224] width 241 height 83
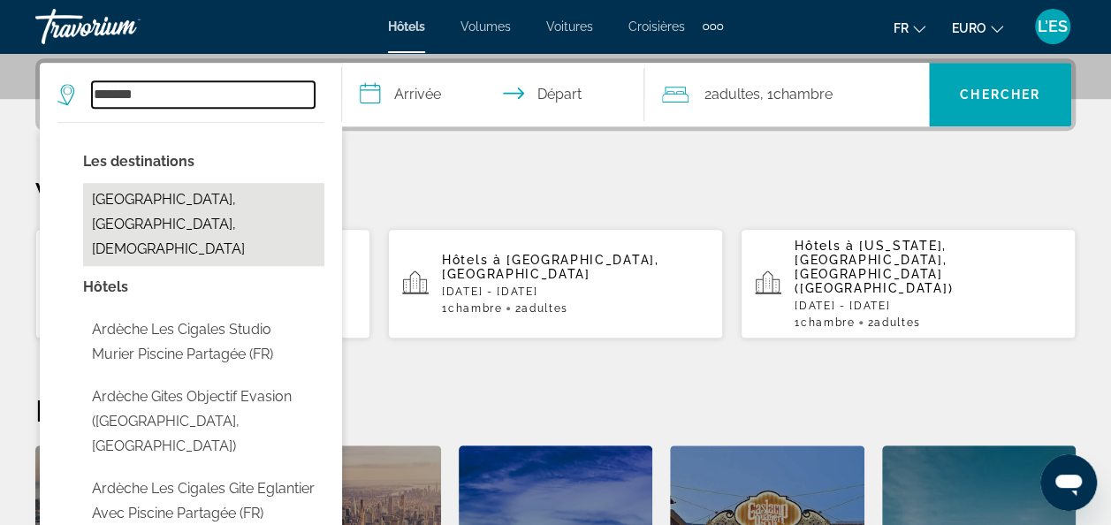
type input "**********"
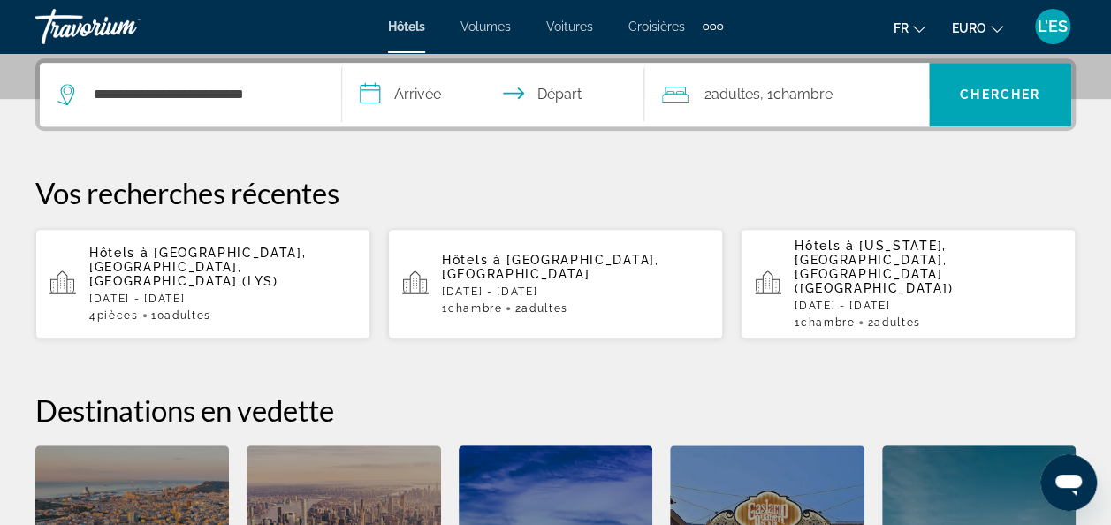
click at [437, 101] on input "**********" at bounding box center [496, 97] width 309 height 69
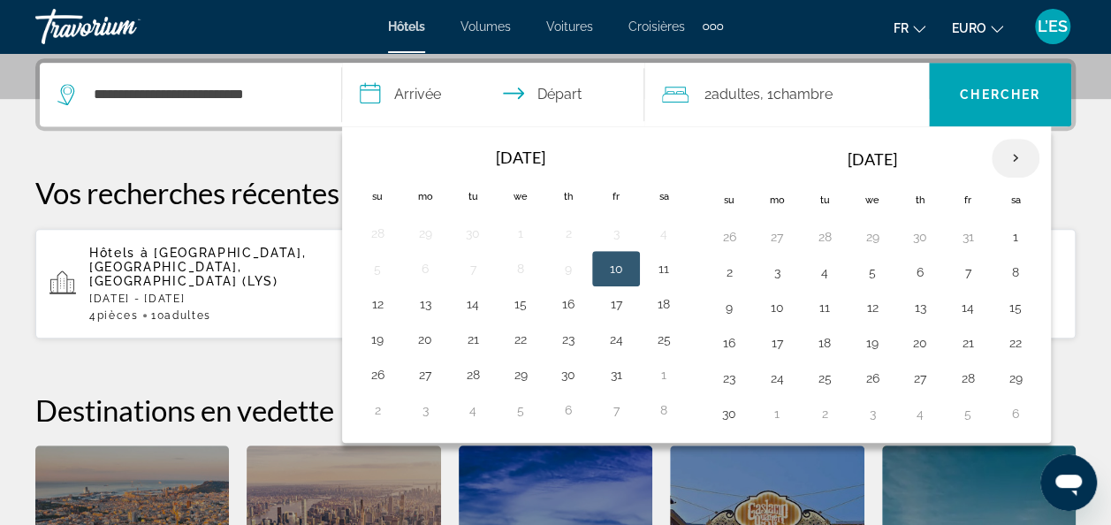
click at [1009, 156] on th "Next month" at bounding box center [1016, 158] width 48 height 39
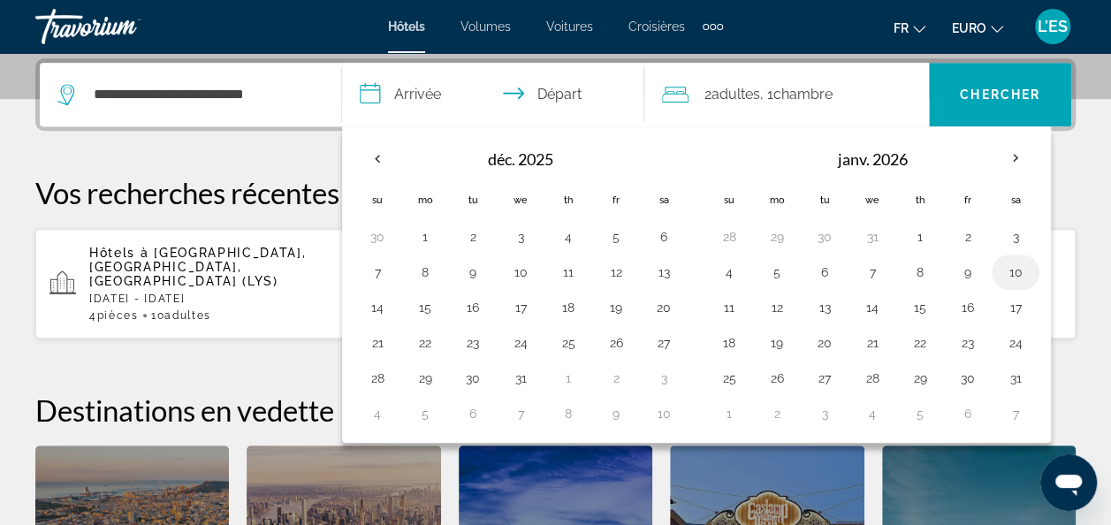
click at [1002, 271] on button "10" at bounding box center [1016, 272] width 28 height 25
click at [725, 307] on button "11" at bounding box center [729, 307] width 28 height 25
type input "**********"
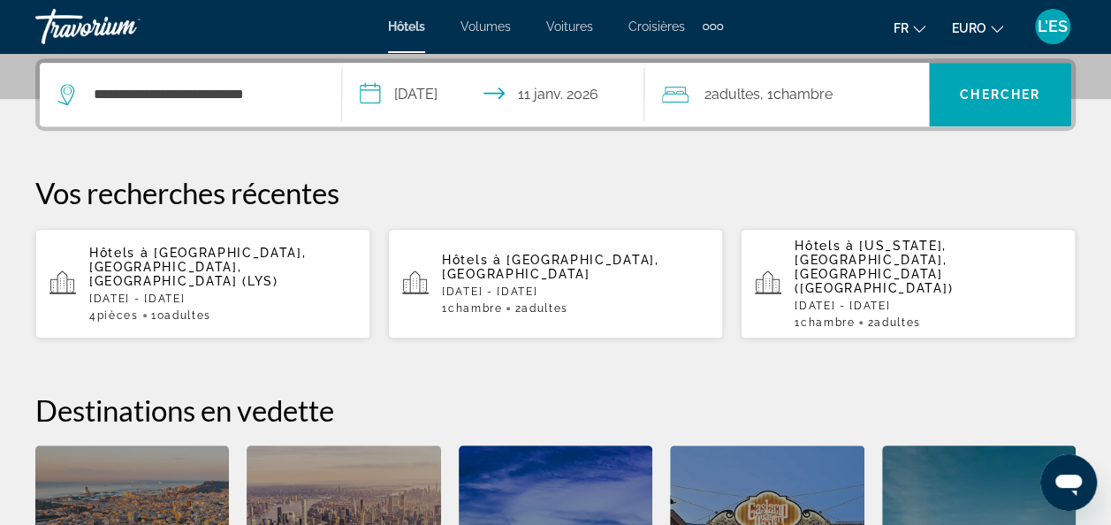
click at [822, 99] on span "Chambre" at bounding box center [803, 94] width 59 height 17
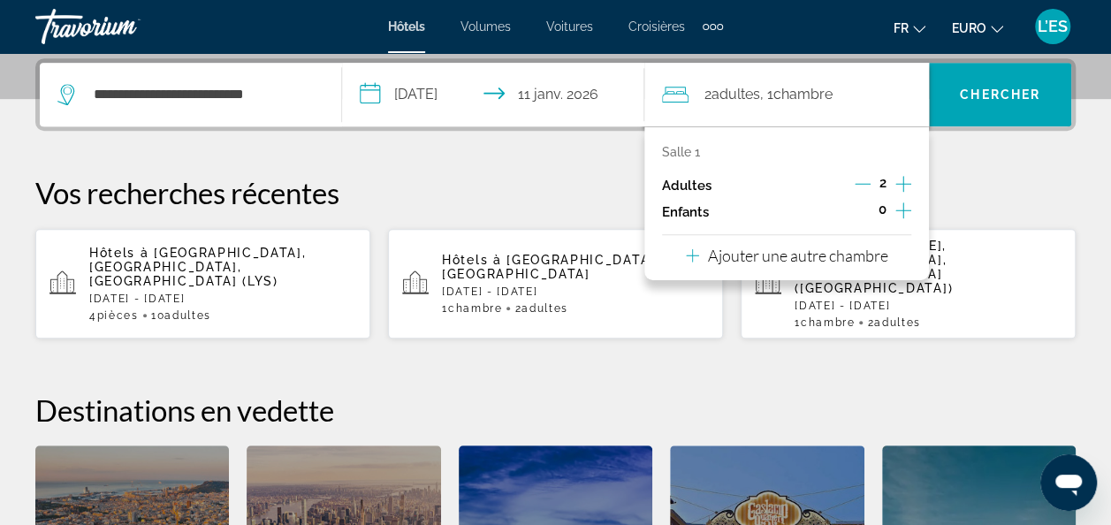
click at [863, 249] on p "Ajouter une autre chambre" at bounding box center [798, 255] width 180 height 19
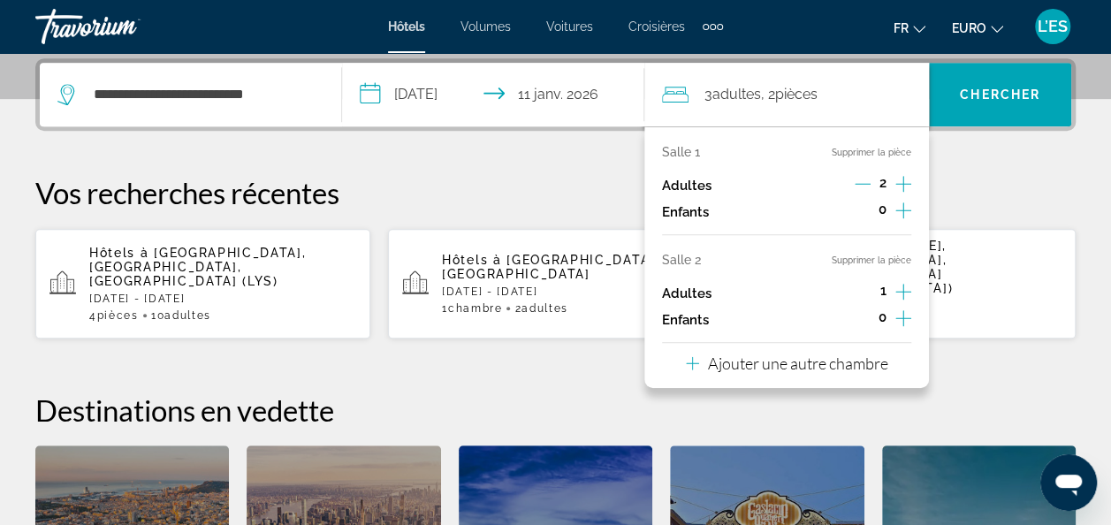
click at [842, 370] on p "Ajouter une autre chambre" at bounding box center [798, 363] width 180 height 19
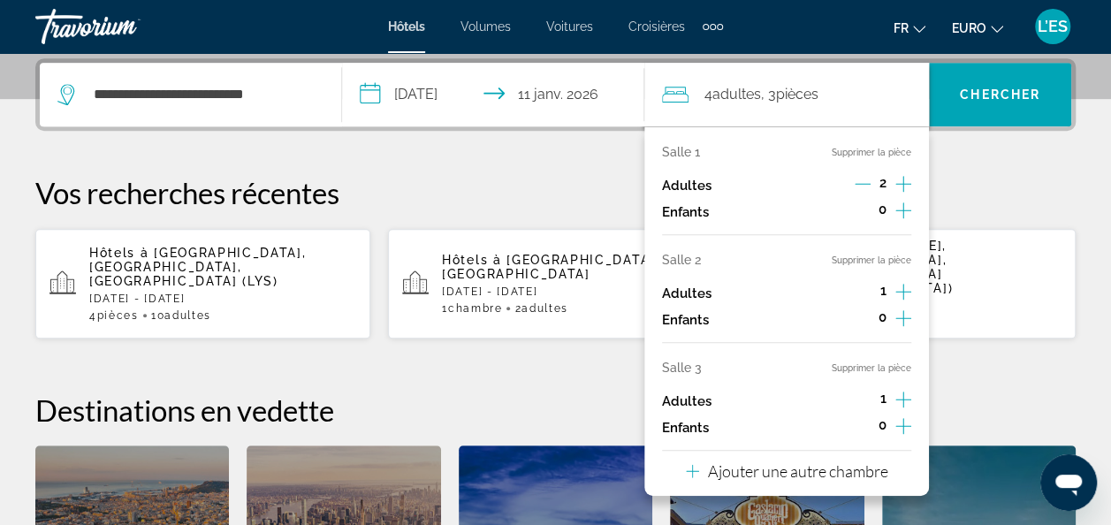
click at [909, 292] on icon "Augmenter les adultes" at bounding box center [904, 291] width 16 height 21
click at [904, 398] on icon "Augmenter les adultes" at bounding box center [904, 400] width 16 height 16
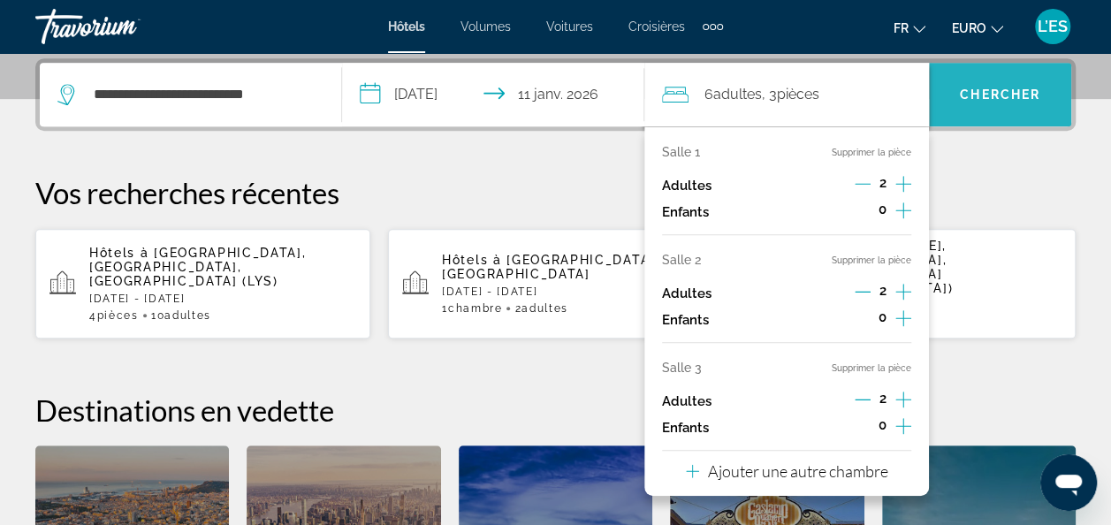
click at [1003, 105] on span "Rechercher" at bounding box center [1000, 94] width 142 height 42
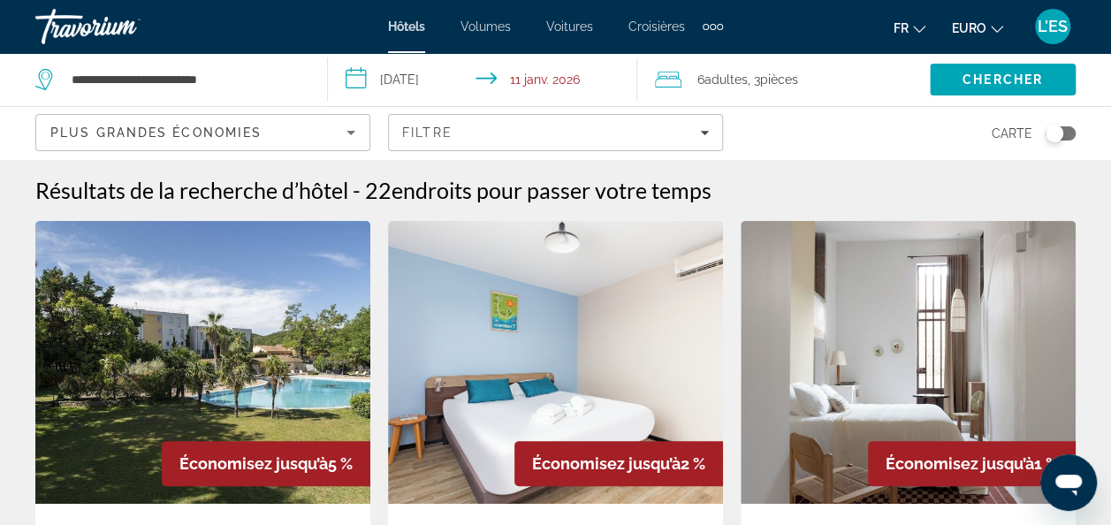
click at [358, 129] on icon "Trier par" at bounding box center [350, 132] width 21 height 21
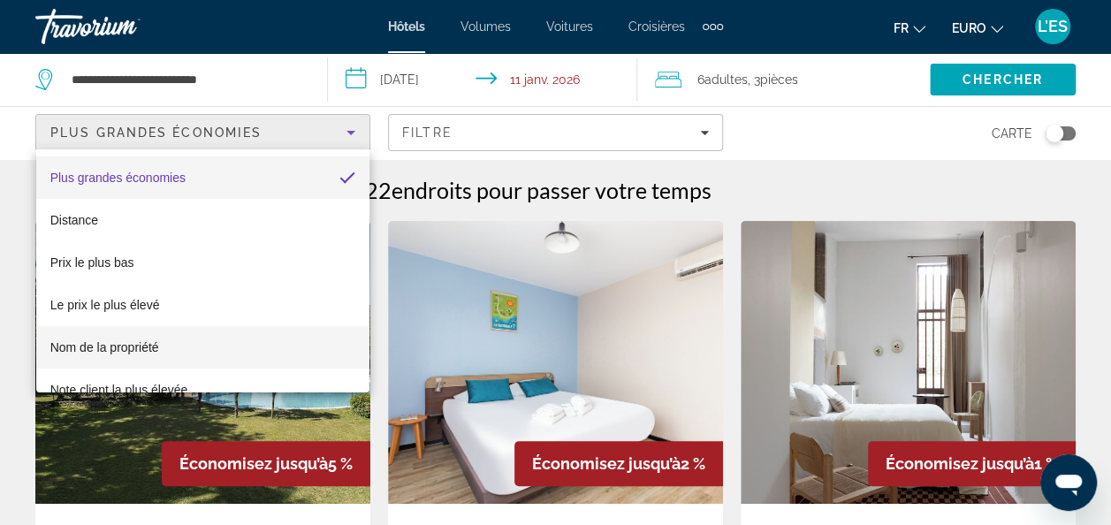
click at [124, 356] on span "Nom de la propriété" at bounding box center [104, 347] width 109 height 21
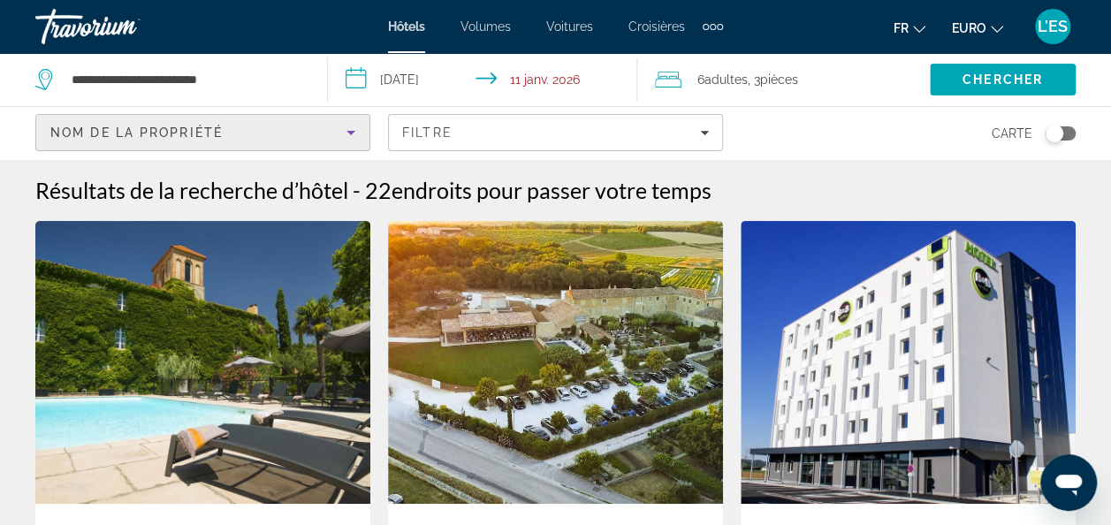
click at [352, 134] on icon "Trier par" at bounding box center [350, 132] width 21 height 21
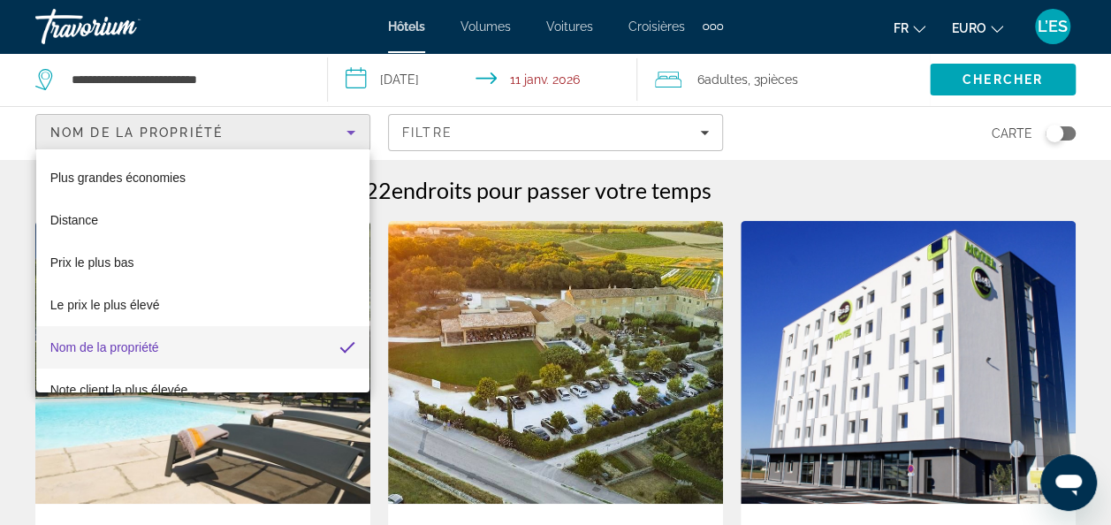
click at [352, 134] on div at bounding box center [555, 262] width 1111 height 525
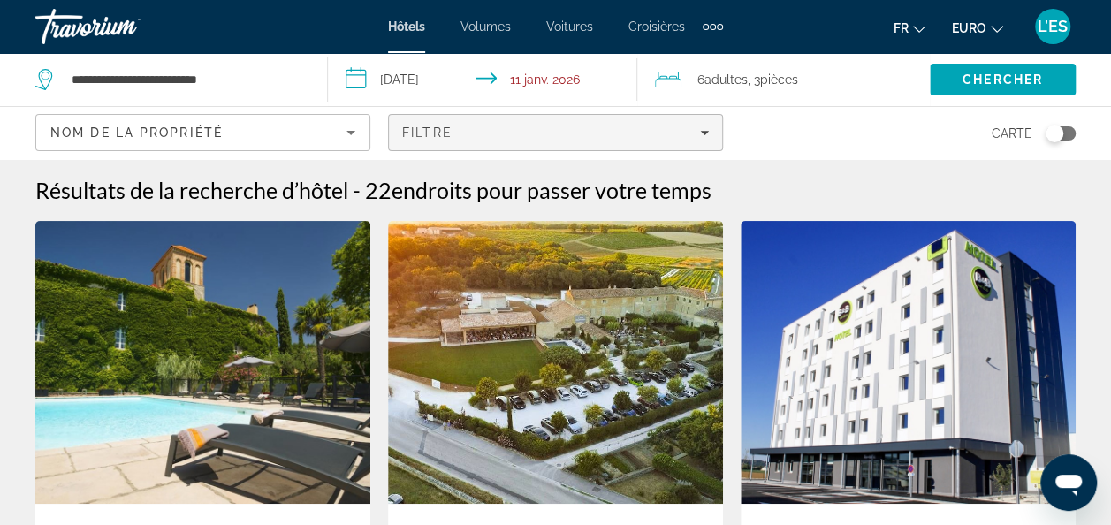
click at [439, 126] on span "Filtre" at bounding box center [427, 133] width 50 height 14
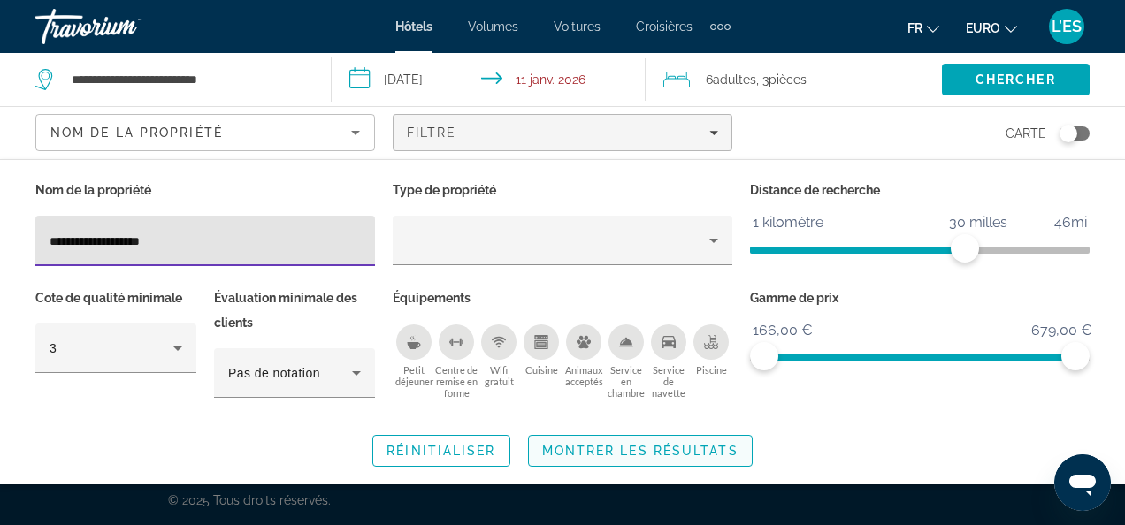
type input "**********"
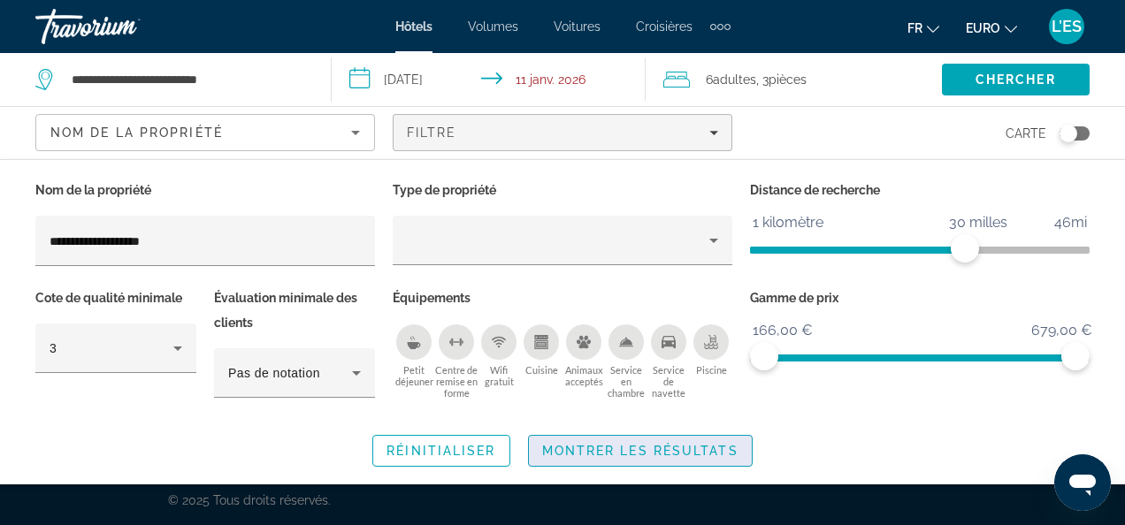
click at [591, 446] on span "Montrer les résultats" at bounding box center [640, 451] width 196 height 14
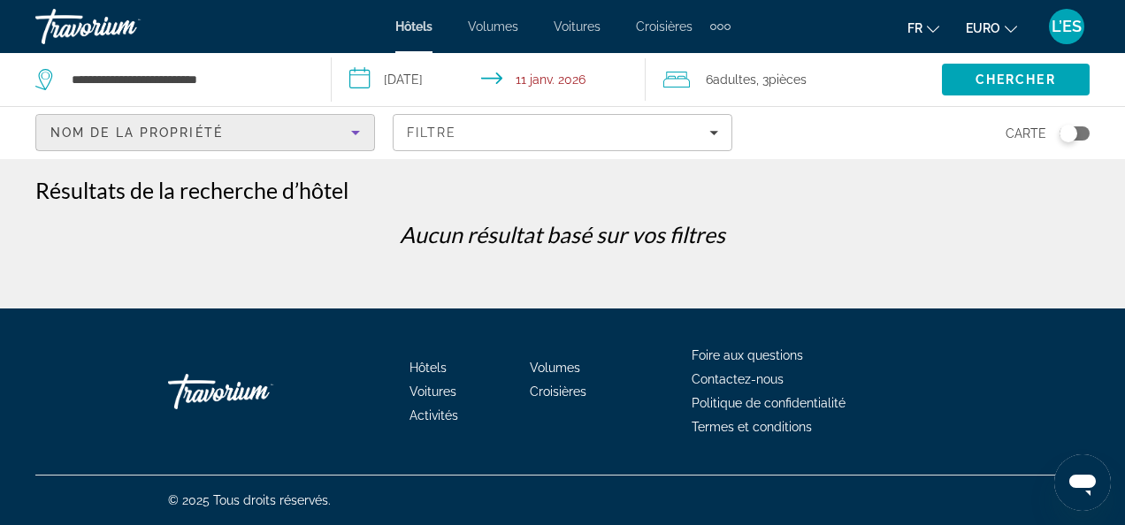
click at [355, 133] on icon "Trier par" at bounding box center [355, 133] width 9 height 4
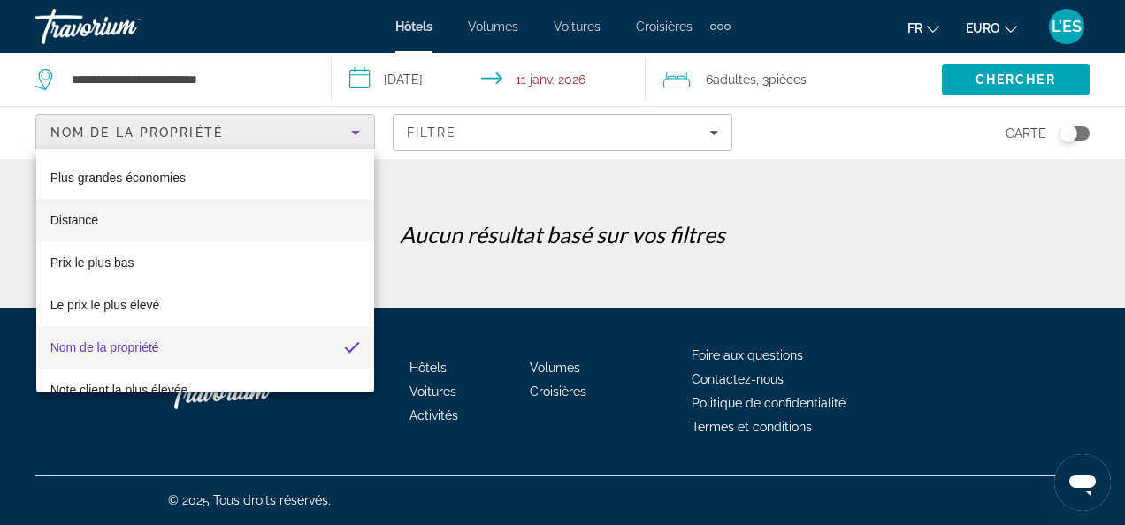
click at [113, 179] on span "Plus grandes économies" at bounding box center [117, 178] width 135 height 14
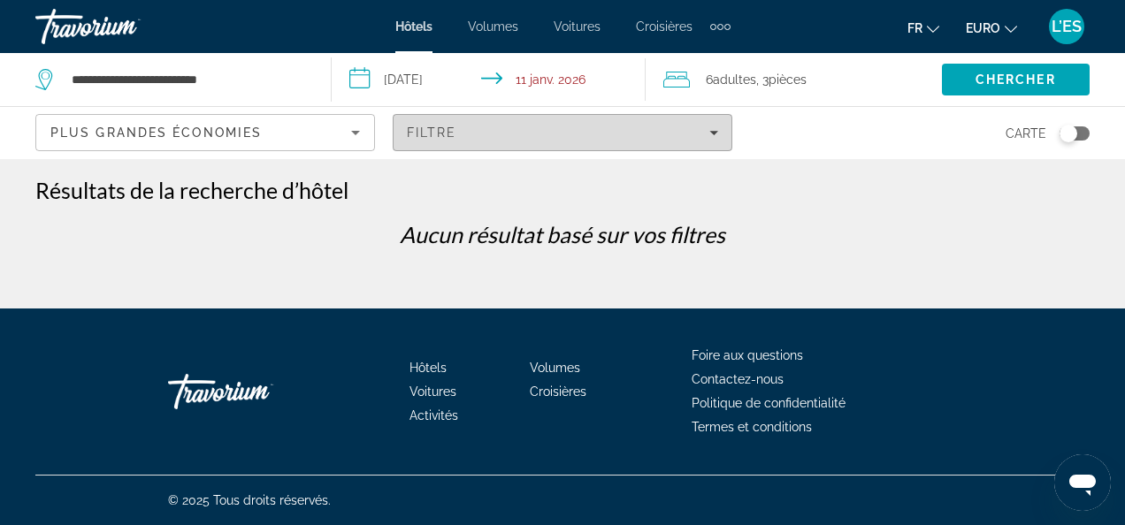
click at [426, 140] on span "Filtres" at bounding box center [562, 132] width 338 height 42
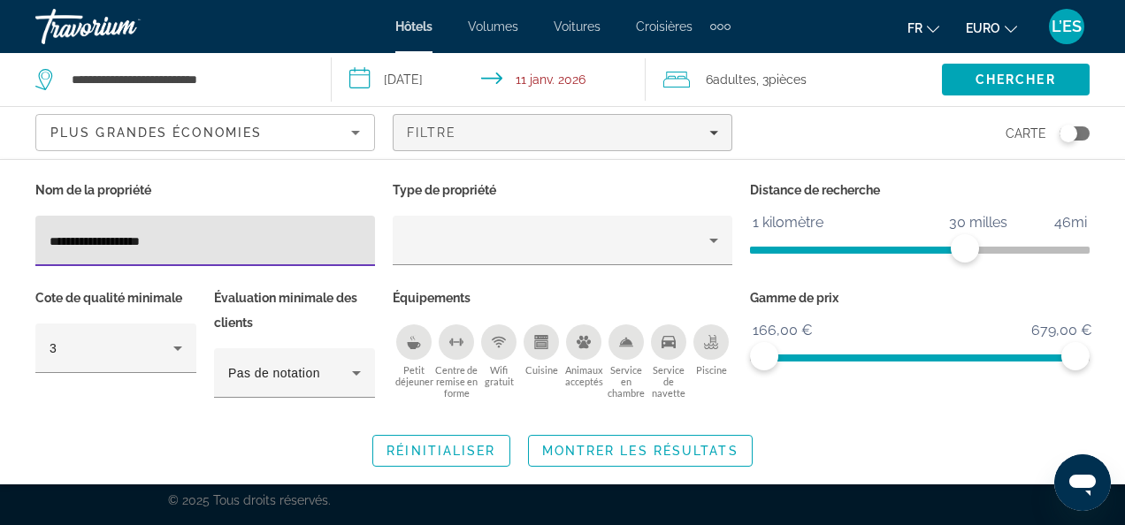
drag, startPoint x: 189, startPoint y: 240, endPoint x: 14, endPoint y: 244, distance: 175.1
click at [14, 244] on div "**********" at bounding box center [562, 322] width 1125 height 289
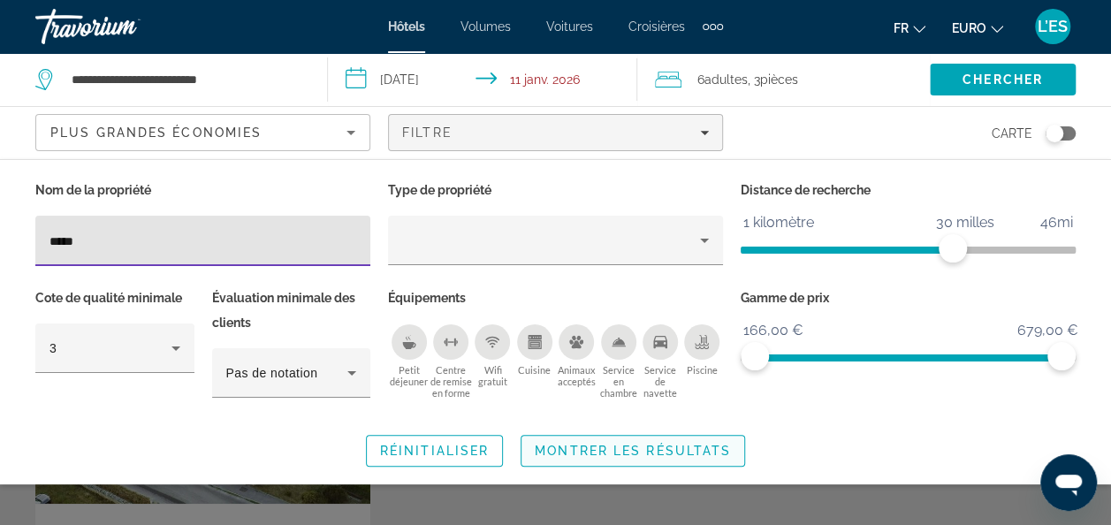
type input "*****"
click at [627, 452] on span "Montrer les résultats" at bounding box center [633, 451] width 196 height 14
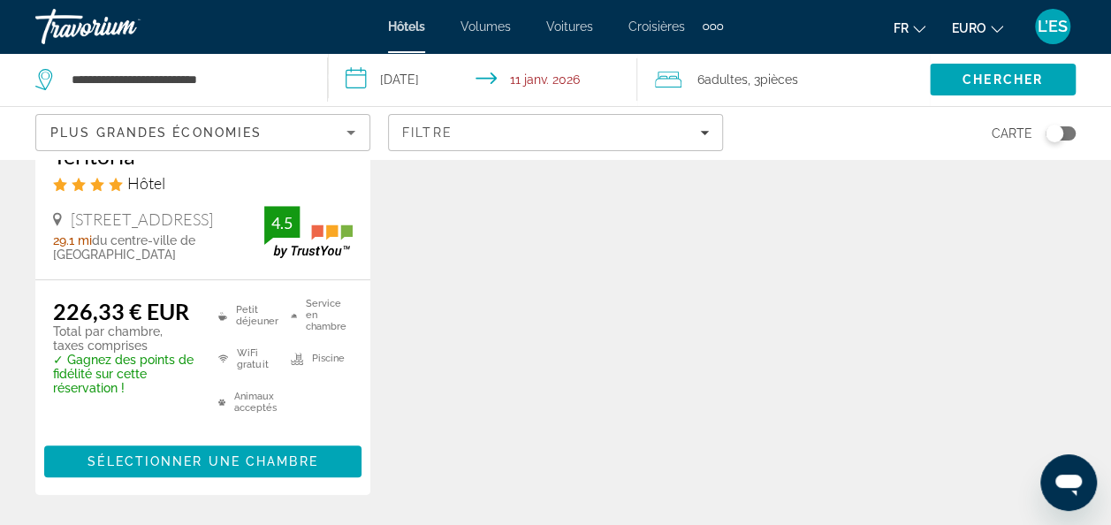
scroll to position [442, 0]
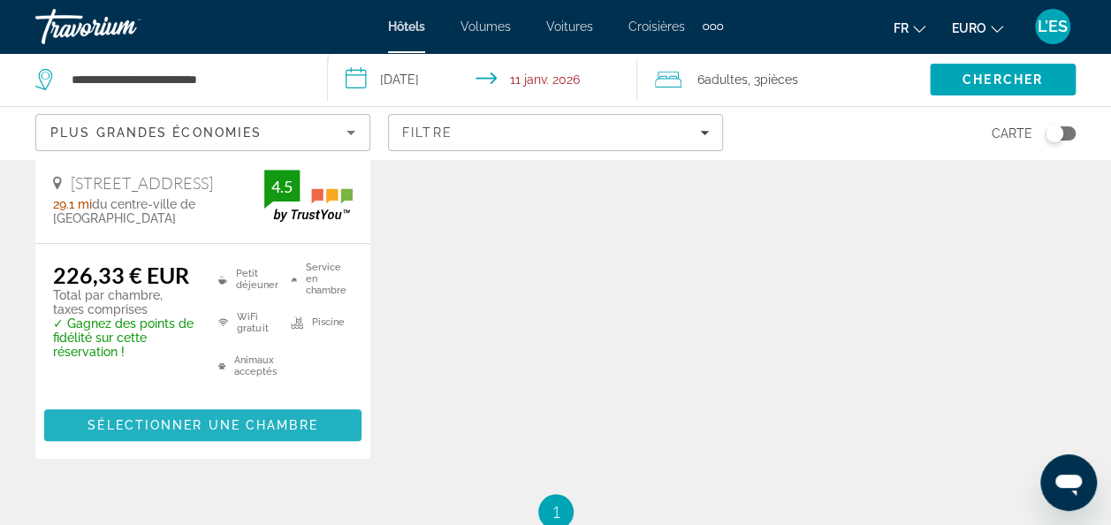
click at [88, 418] on span "Sélectionner une chambre" at bounding box center [203, 425] width 230 height 14
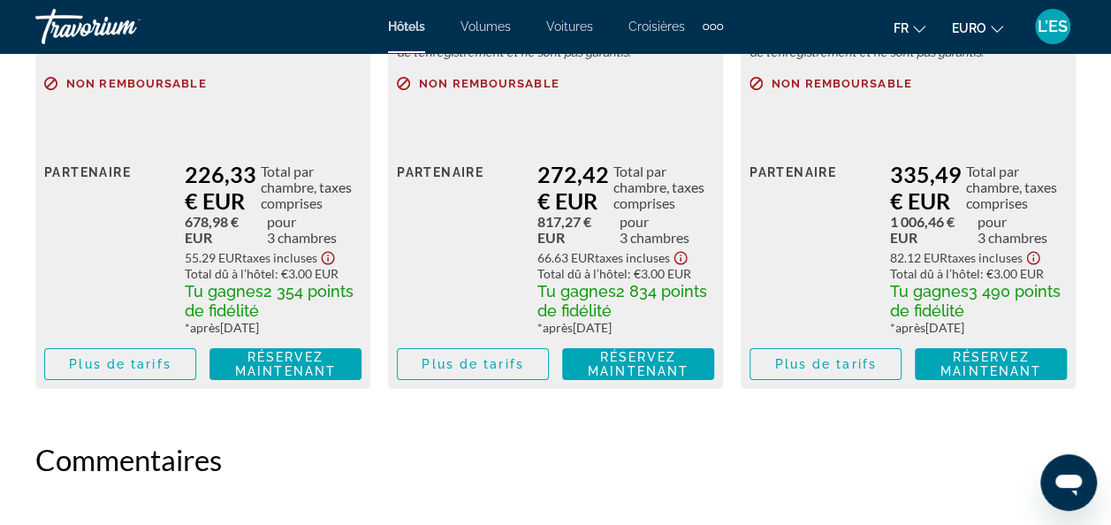
scroll to position [3360, 0]
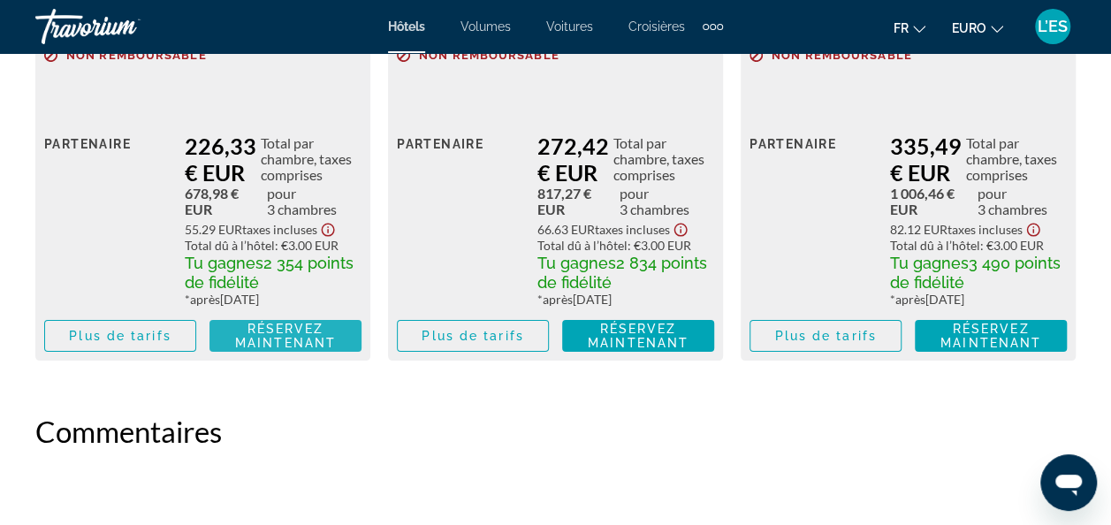
click at [280, 333] on span "Réservez maintenant" at bounding box center [285, 336] width 101 height 28
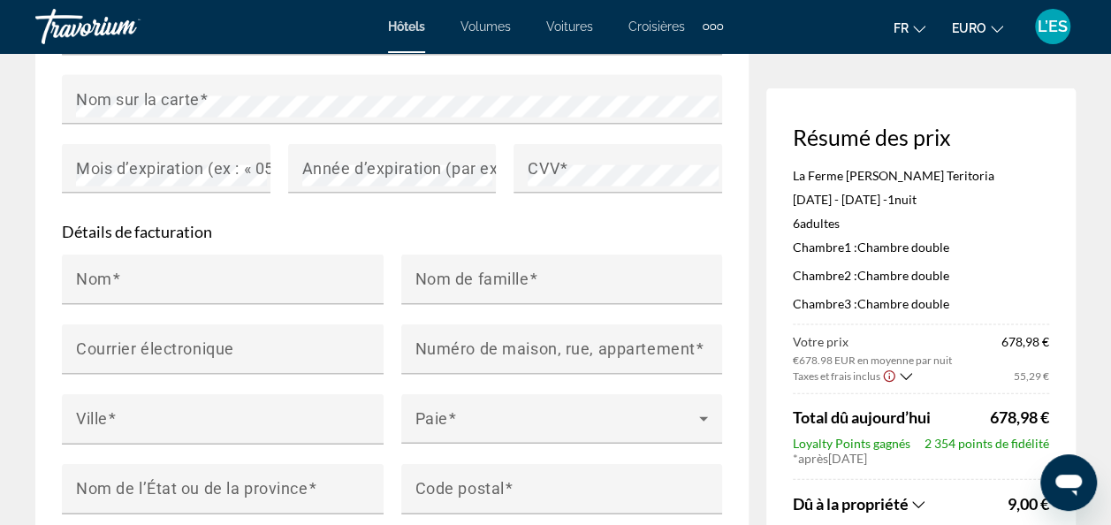
scroll to position [1591, 0]
